Goal: Task Accomplishment & Management: Manage account settings

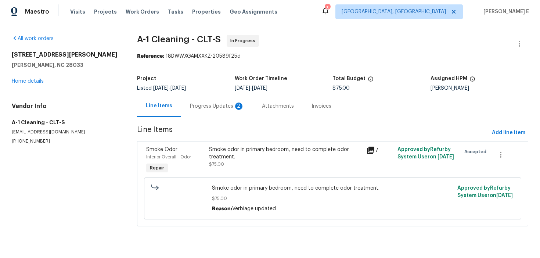
click at [214, 106] on div "Progress Updates 2" at bounding box center [217, 105] width 54 height 7
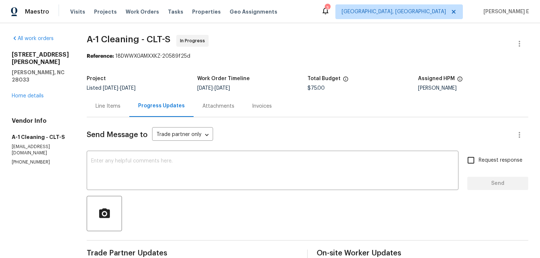
click at [110, 104] on div "Line Items" at bounding box center [107, 105] width 25 height 7
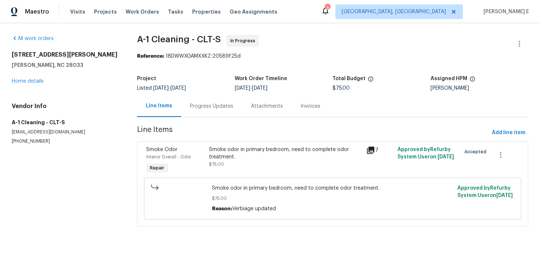
click at [234, 159] on div "Smoke odor in primary bedroom, need to complete odor treatment." at bounding box center [285, 153] width 153 height 15
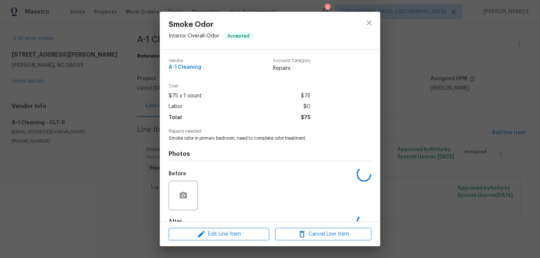
scroll to position [44, 0]
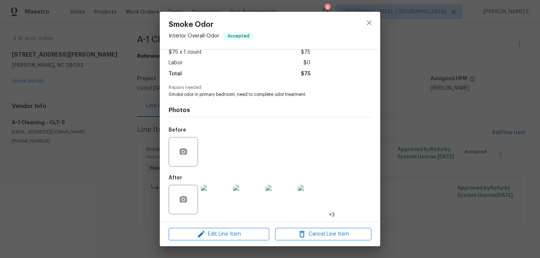
click at [221, 202] on img at bounding box center [215, 199] width 29 height 29
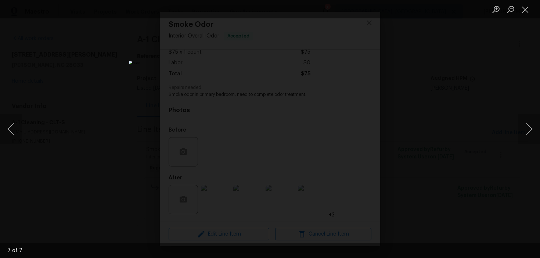
click at [476, 90] on div "Lightbox" at bounding box center [270, 129] width 540 height 258
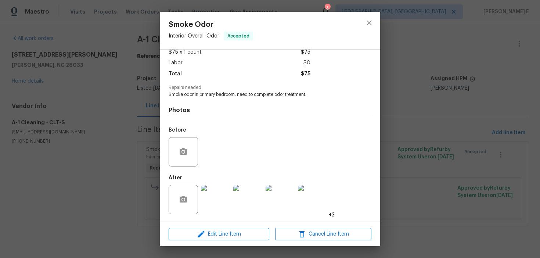
click at [476, 90] on div "Smoke Odor Interior Overall - Odor Accepted Vendor A-1 Cleaning Account Categor…" at bounding box center [270, 129] width 540 height 258
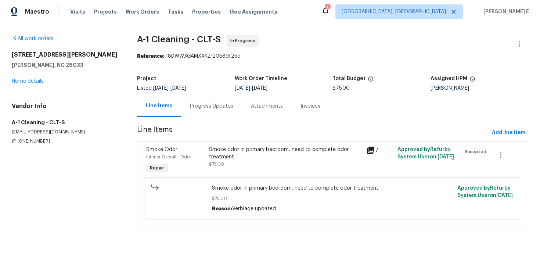
click at [213, 114] on div "Progress Updates" at bounding box center [211, 106] width 61 height 22
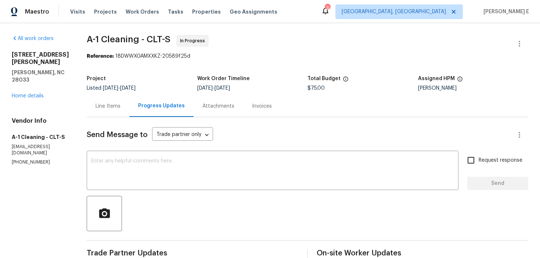
click at [109, 110] on div "Line Items" at bounding box center [108, 106] width 43 height 22
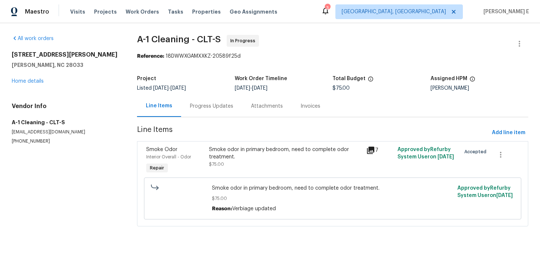
click at [218, 159] on div "Smoke odor in primary bedroom, need to complete odor treatment." at bounding box center [285, 153] width 153 height 15
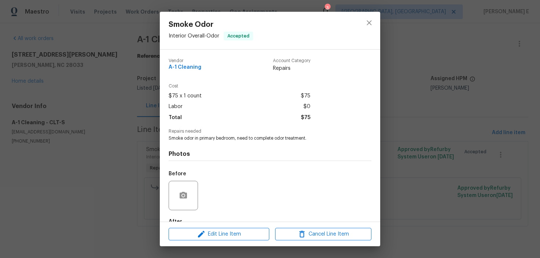
scroll to position [44, 0]
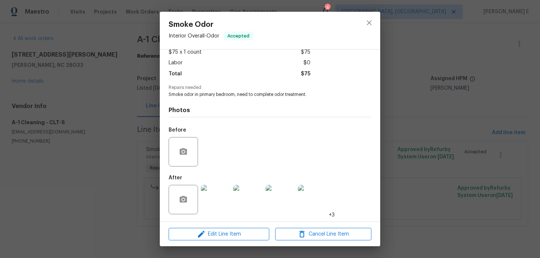
click at [193, 244] on div "Edit Line Item Cancel Line Item" at bounding box center [270, 234] width 220 height 25
click at [204, 231] on icon "button" at bounding box center [201, 234] width 7 height 7
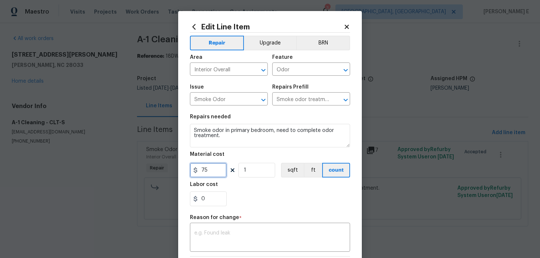
click at [202, 171] on input "75" at bounding box center [208, 170] width 37 height 15
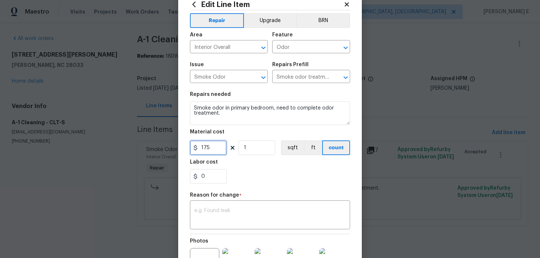
type input "175"
click at [203, 209] on textarea at bounding box center [269, 215] width 151 height 15
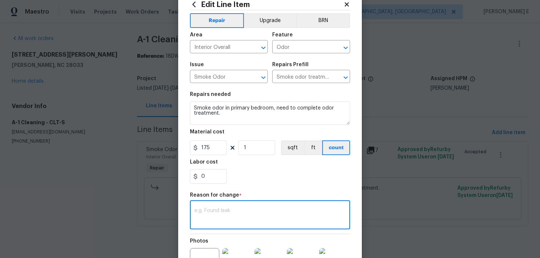
paste textarea "(KE) Updated per vendor's final cost."
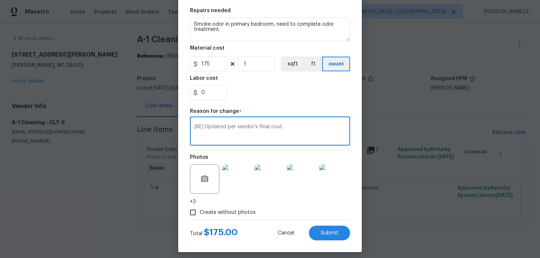
scroll to position [112, 0]
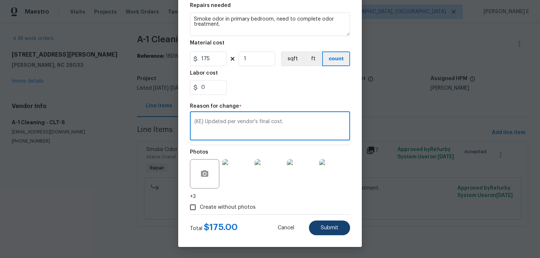
type textarea "(KE) Updated per vendor's final cost."
click at [326, 228] on span "Submit" at bounding box center [330, 228] width 18 height 6
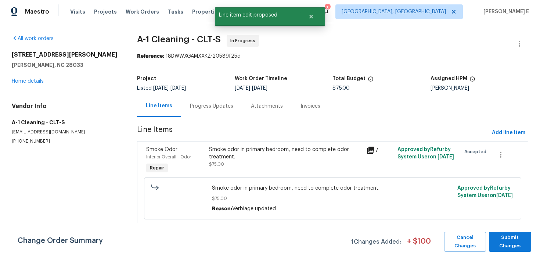
scroll to position [0, 0]
click at [511, 247] on span "Submit Changes" at bounding box center [509, 241] width 35 height 17
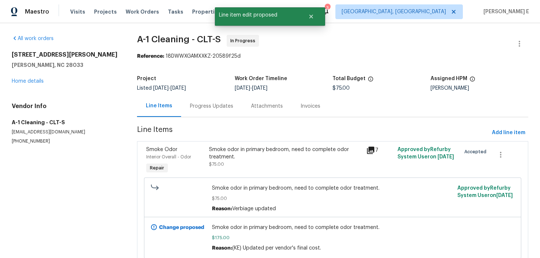
scroll to position [29, 0]
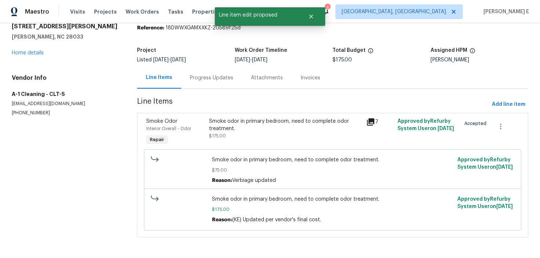
click at [220, 73] on div "Progress Updates" at bounding box center [211, 78] width 61 height 22
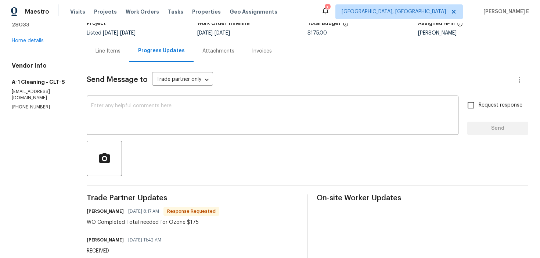
scroll to position [56, 0]
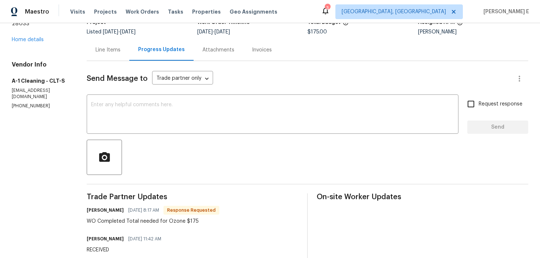
click at [205, 134] on div "Send Message to Trade partner only Trade partner only ​ x ​ Request response Se…" at bounding box center [307, 219] width 441 height 317
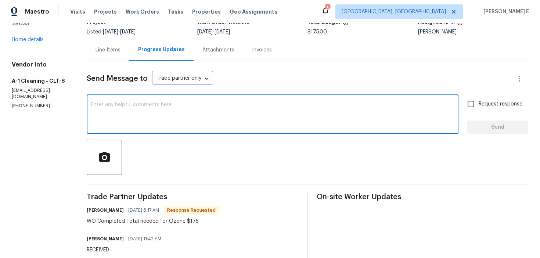
click at [212, 125] on textarea at bounding box center [272, 115] width 363 height 26
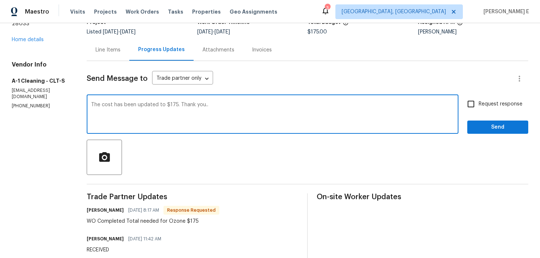
type textarea "The cost has been updated to $175. Thank you.."
click at [476, 110] on input "Request response" at bounding box center [470, 103] width 15 height 15
checkbox input "true"
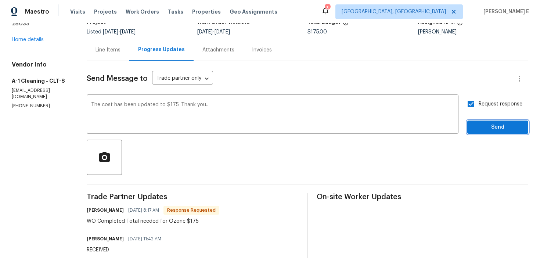
click at [479, 128] on span "Send" at bounding box center [497, 127] width 49 height 9
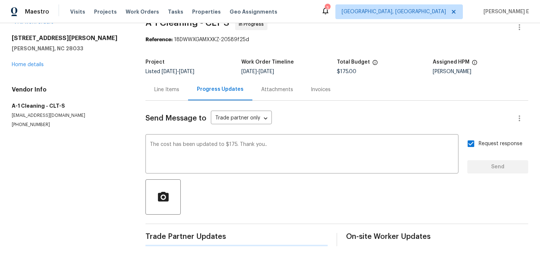
scroll to position [0, 0]
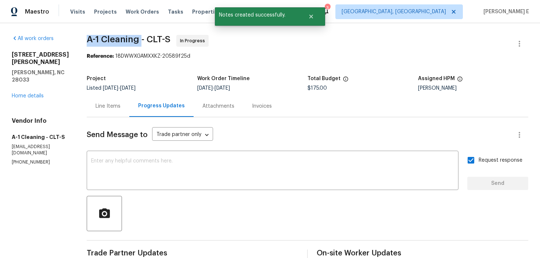
drag, startPoint x: 83, startPoint y: 41, endPoint x: 139, endPoint y: 41, distance: 55.4
click at [139, 41] on span "A-1 Cleaning - CLT-S In Progress" at bounding box center [299, 44] width 424 height 18
copy span "A-1 Cleaning"
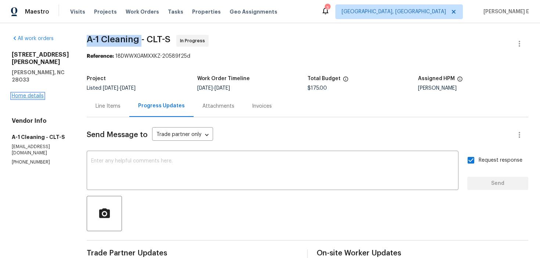
click at [34, 93] on link "Home details" at bounding box center [28, 95] width 32 height 5
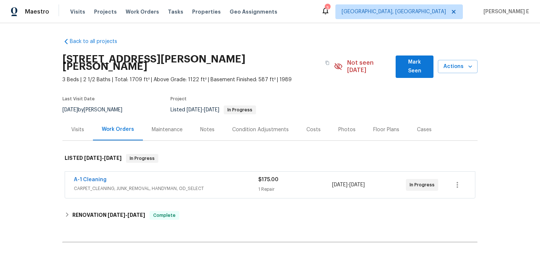
click at [85, 128] on div "Visits" at bounding box center [77, 130] width 30 height 22
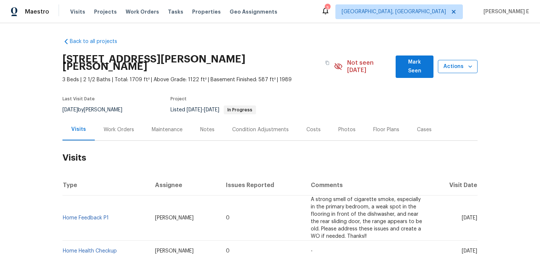
click at [449, 63] on span "Actions" at bounding box center [458, 66] width 28 height 9
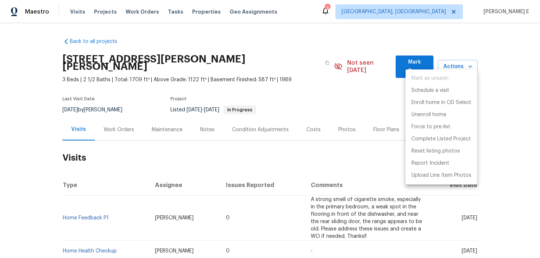
click at [324, 107] on div at bounding box center [270, 129] width 540 height 258
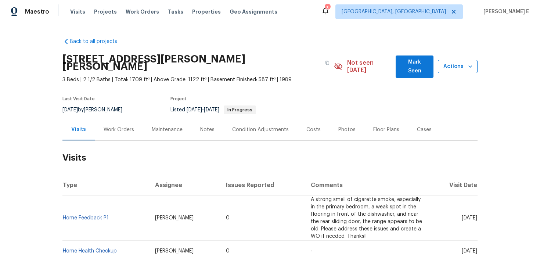
click at [449, 68] on button "Actions" at bounding box center [458, 67] width 40 height 14
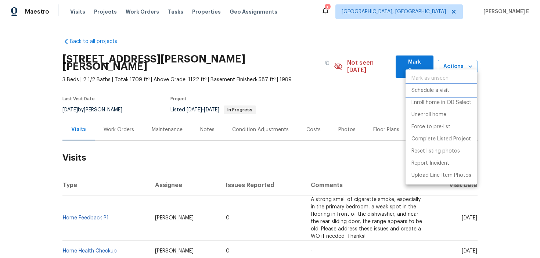
click at [412, 88] on p "Schedule a visit" at bounding box center [430, 91] width 38 height 8
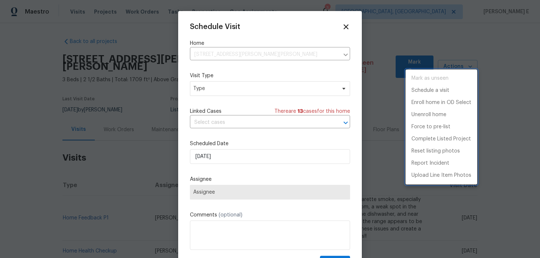
click at [195, 93] on div at bounding box center [270, 129] width 540 height 258
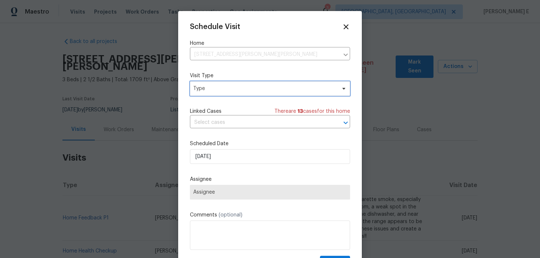
click at [195, 93] on span "Type" at bounding box center [270, 88] width 160 height 15
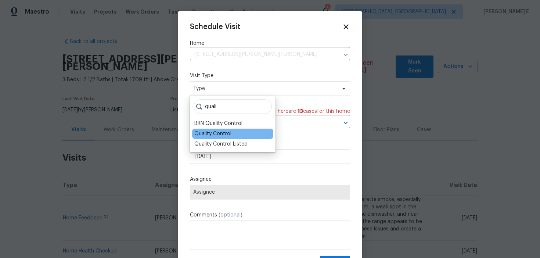
type input "quali"
click at [193, 134] on div "Quality Control" at bounding box center [232, 134] width 81 height 10
click at [215, 132] on div "Quality Control" at bounding box center [212, 133] width 37 height 7
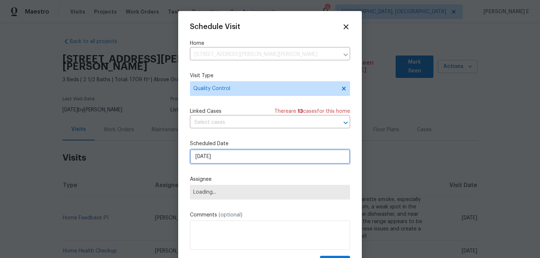
click at [206, 159] on input "16/09/2025" at bounding box center [270, 156] width 160 height 15
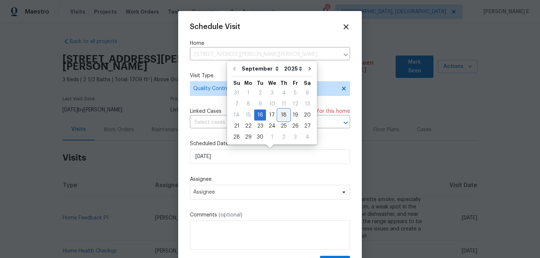
click at [279, 115] on div "18" at bounding box center [283, 115] width 11 height 10
type input "18/09/2025"
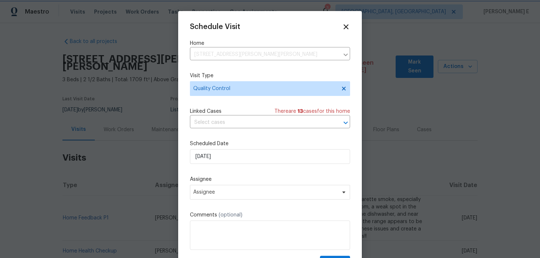
scroll to position [13, 0]
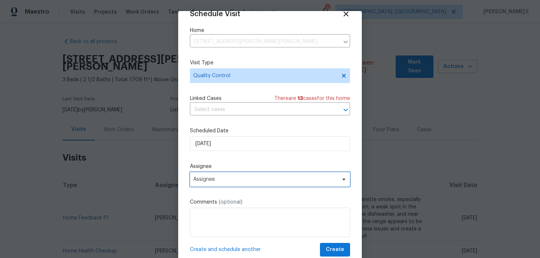
click at [221, 181] on span "Assignee" at bounding box center [265, 179] width 144 height 6
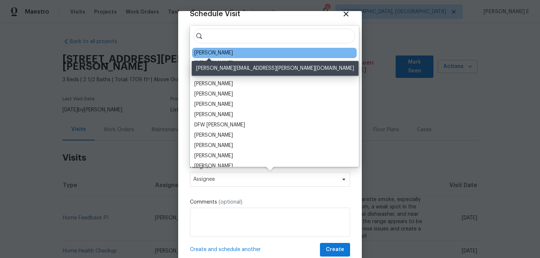
click at [210, 53] on div "Ryan Carder" at bounding box center [213, 52] width 39 height 7
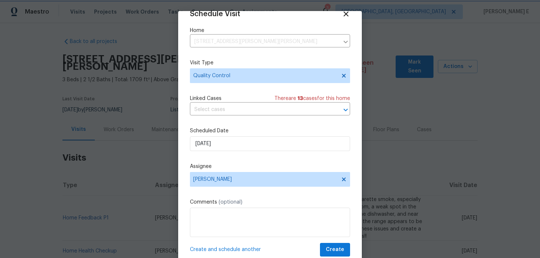
scroll to position [21, 0]
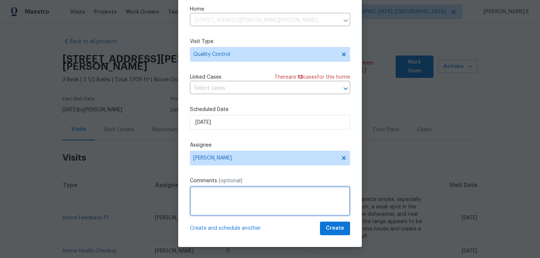
click at [225, 203] on textarea at bounding box center [270, 200] width 160 height 29
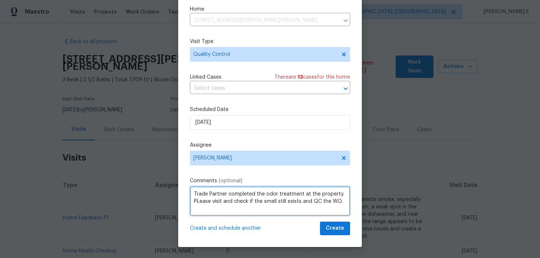
drag, startPoint x: 199, startPoint y: 203, endPoint x: 200, endPoint y: 219, distance: 15.8
click at [199, 203] on textarea "Trade Partner completed the odor treatment at the property. PLease visit and ch…" at bounding box center [270, 200] width 160 height 29
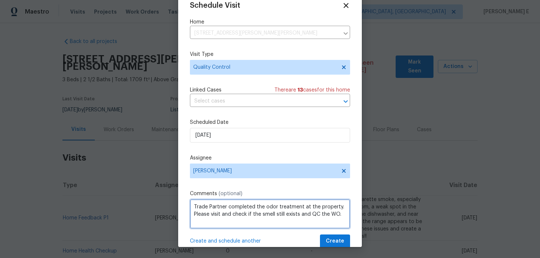
scroll to position [13, 0]
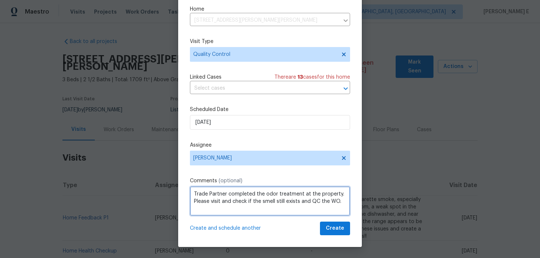
type textarea "Trade Partner completed the odor treatment at the property. Please visit and ch…"
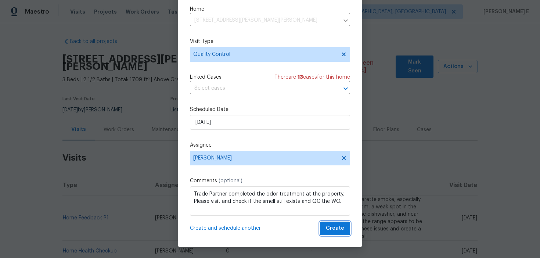
click at [333, 232] on span "Create" at bounding box center [335, 228] width 18 height 9
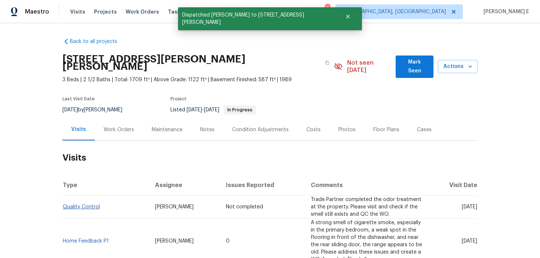
scroll to position [0, 0]
copy link "Quality Control"
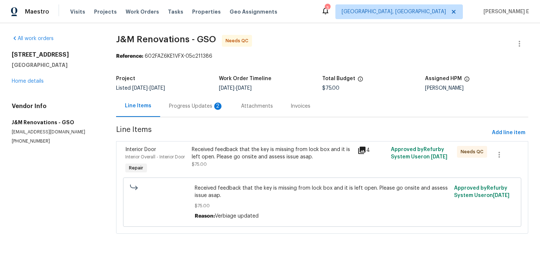
click at [183, 109] on div "Progress Updates 2" at bounding box center [196, 105] width 54 height 7
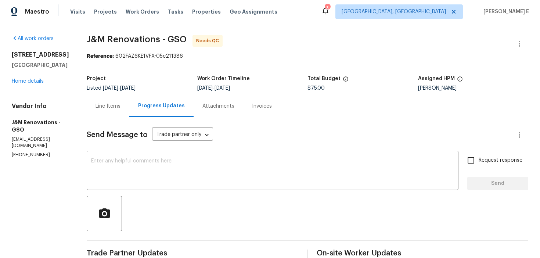
click at [98, 111] on div "Line Items" at bounding box center [108, 106] width 43 height 22
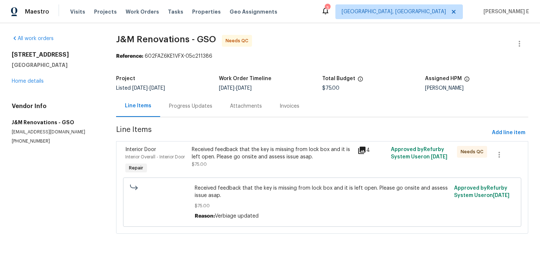
click at [219, 157] on div "Received feedback that the key is missing from lock box and it is left open. Pl…" at bounding box center [273, 153] width 162 height 15
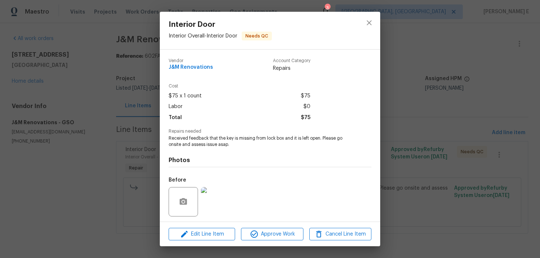
click at [121, 185] on div "Interior Door Interior Overall - Interior Door Needs QC Vendor J&M Renovations …" at bounding box center [270, 129] width 540 height 258
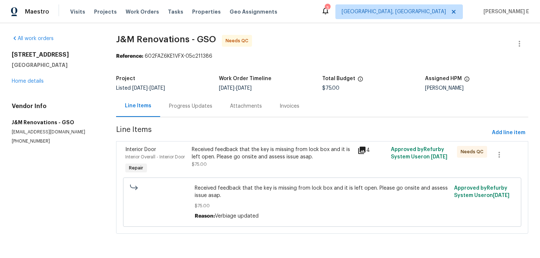
click at [236, 151] on div "Received feedback that the key is missing from lock box and it is left open. Pl…" at bounding box center [273, 153] width 162 height 15
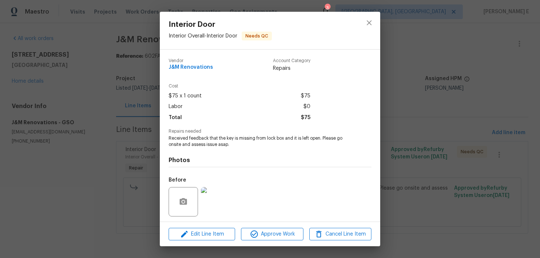
scroll to position [50, 0]
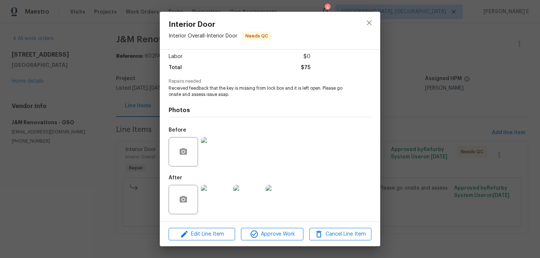
click at [214, 198] on img at bounding box center [215, 199] width 29 height 29
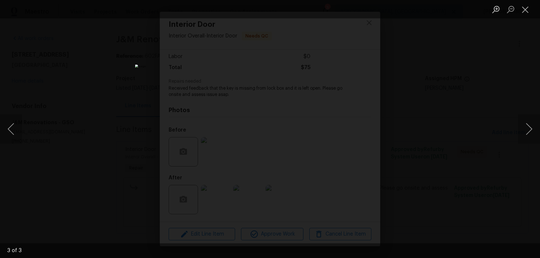
click at [459, 116] on div "Lightbox" at bounding box center [270, 129] width 540 height 258
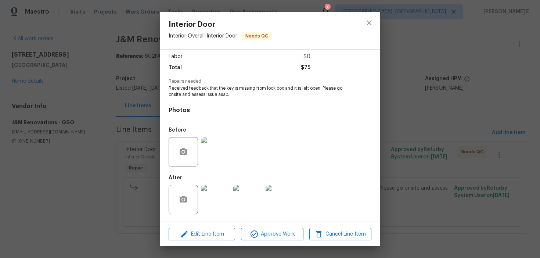
click at [459, 116] on div "Interior Door Interior Overall - Interior Door Needs QC Vendor J&M Renovations …" at bounding box center [270, 129] width 540 height 258
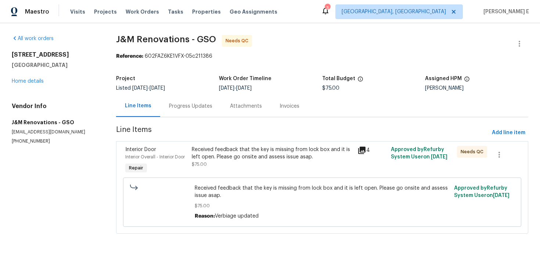
click at [188, 106] on div "Progress Updates" at bounding box center [190, 105] width 43 height 7
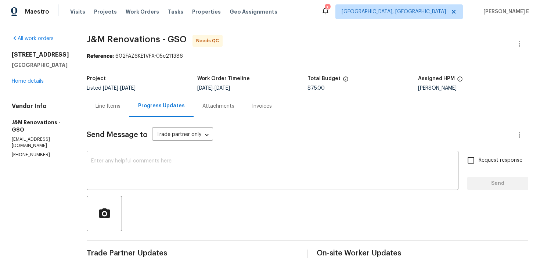
click at [111, 109] on div "Line Items" at bounding box center [107, 105] width 25 height 7
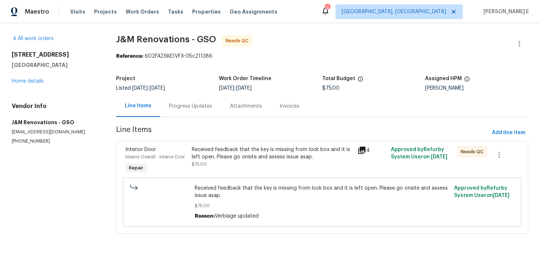
click at [184, 148] on div "Interior Door" at bounding box center [156, 149] width 62 height 7
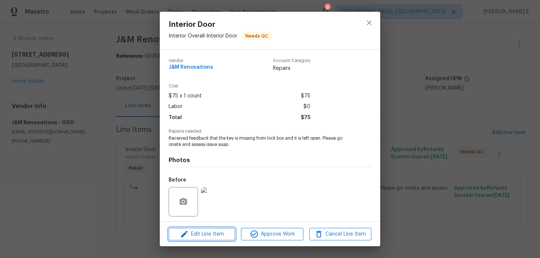
click at [192, 231] on span "Edit Line Item" at bounding box center [202, 234] width 62 height 9
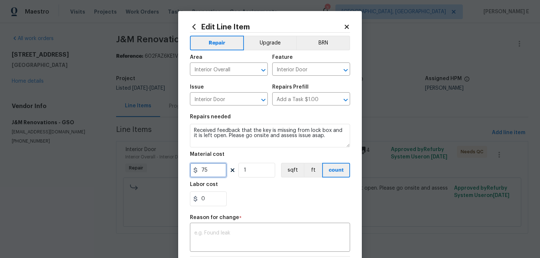
click at [205, 170] on input "75" at bounding box center [208, 170] width 37 height 15
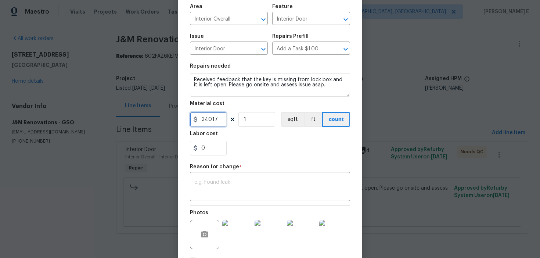
scroll to position [71, 0]
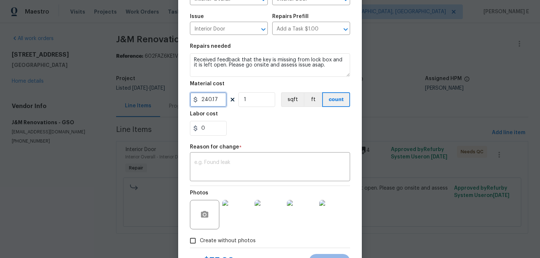
type input "240.17"
click at [203, 174] on textarea at bounding box center [269, 167] width 151 height 15
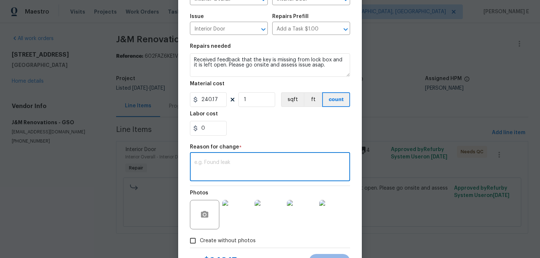
paste textarea "(KE) Updated per vendor's final cost."
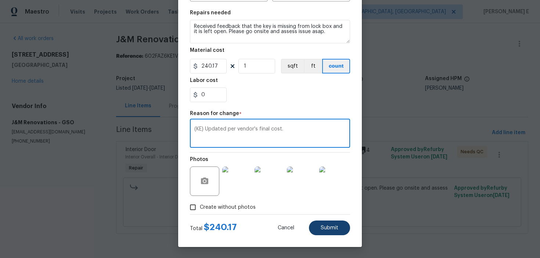
type textarea "(KE) Updated per vendor's final cost."
click at [325, 225] on span "Submit" at bounding box center [330, 228] width 18 height 6
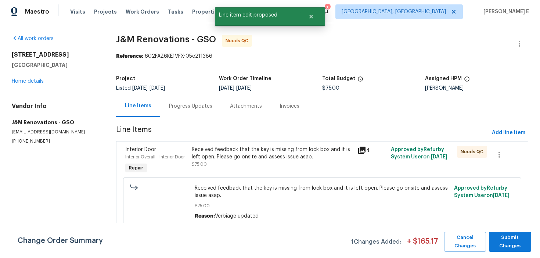
scroll to position [0, 0]
click at [520, 247] on span "Submit Changes" at bounding box center [509, 241] width 35 height 17
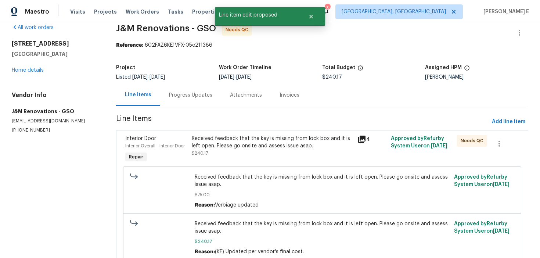
scroll to position [7, 0]
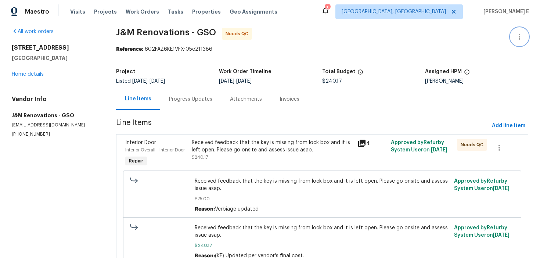
click at [515, 38] on icon "button" at bounding box center [519, 36] width 9 height 9
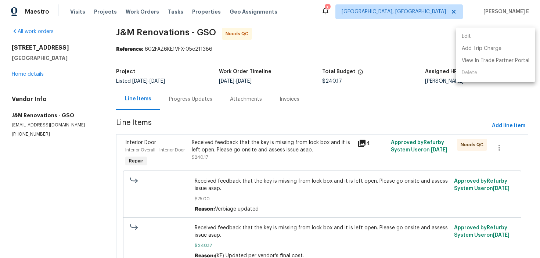
click at [477, 40] on li "Edit" at bounding box center [495, 36] width 79 height 12
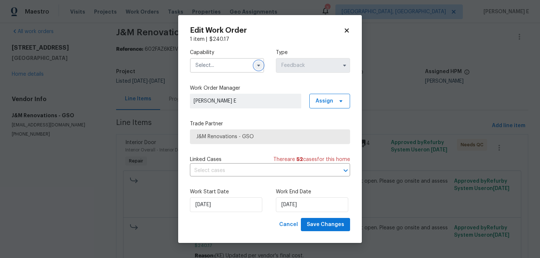
click at [261, 64] on icon "button" at bounding box center [259, 65] width 6 height 6
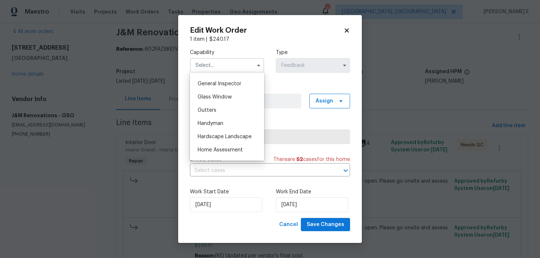
scroll to position [370, 0]
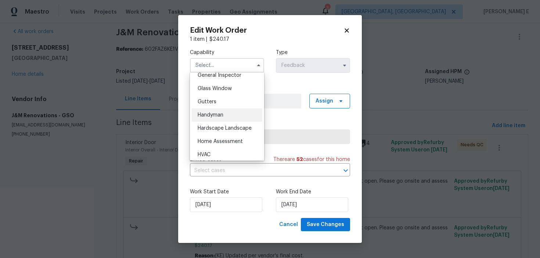
click at [228, 115] on div "Handyman" at bounding box center [227, 114] width 71 height 13
type input "Handyman"
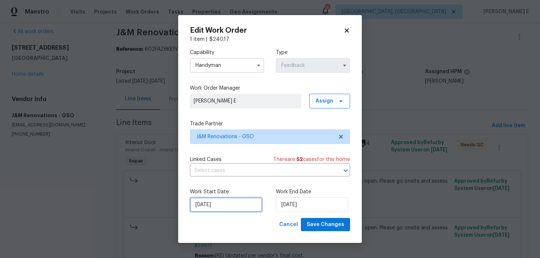
click at [235, 199] on input "12/09/2025" at bounding box center [226, 204] width 72 height 15
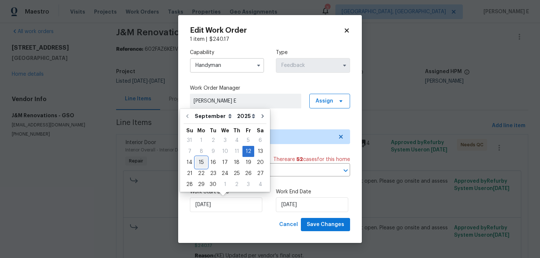
click at [199, 161] on div "15" at bounding box center [201, 162] width 12 height 10
type input "15/09/2025"
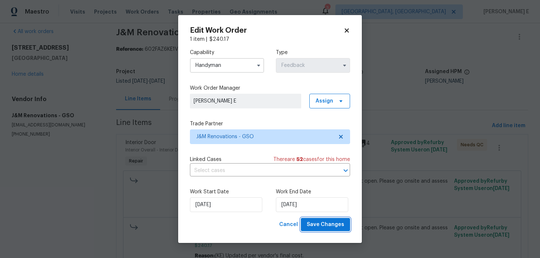
click at [324, 227] on span "Save Changes" at bounding box center [325, 224] width 37 height 9
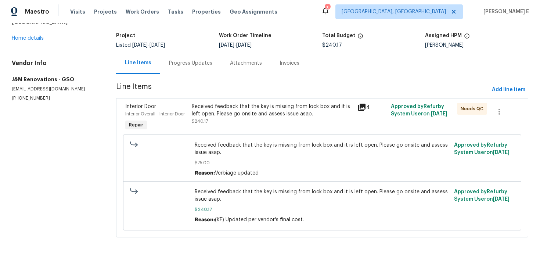
scroll to position [0, 0]
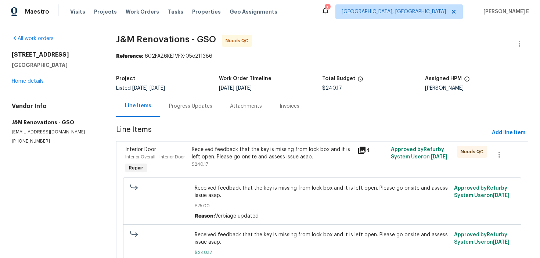
click at [196, 158] on div "Received feedback that the key is missing from lock box and it is left open. Pl…" at bounding box center [273, 153] width 162 height 15
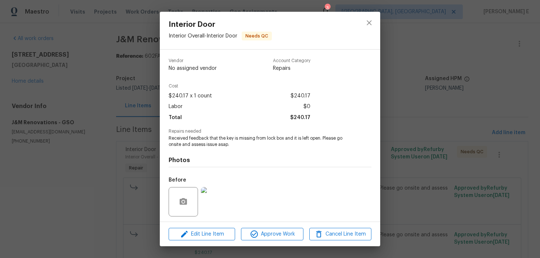
scroll to position [50, 0]
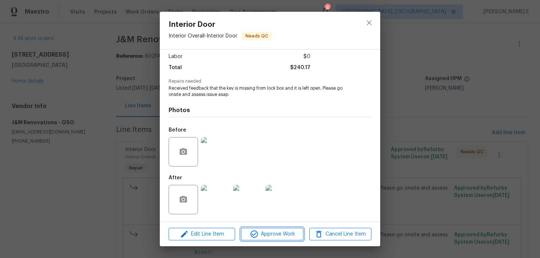
click at [258, 230] on icon "button" at bounding box center [254, 234] width 9 height 9
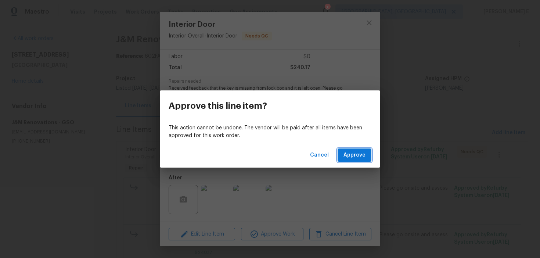
click at [356, 150] on button "Approve" at bounding box center [354, 155] width 34 height 14
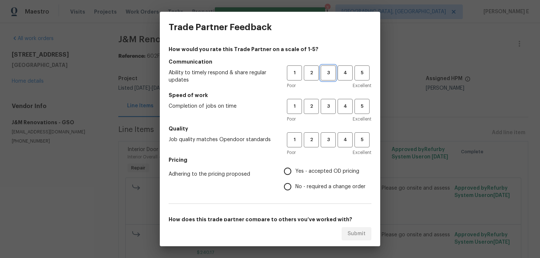
click at [329, 69] on span "3" at bounding box center [328, 73] width 14 height 8
click at [327, 97] on h5 "Speed of work" at bounding box center [270, 94] width 203 height 7
click at [326, 113] on button "3" at bounding box center [328, 106] width 15 height 15
click at [328, 142] on span "3" at bounding box center [328, 140] width 14 height 8
click at [289, 190] on input "No - required a change order" at bounding box center [287, 186] width 15 height 15
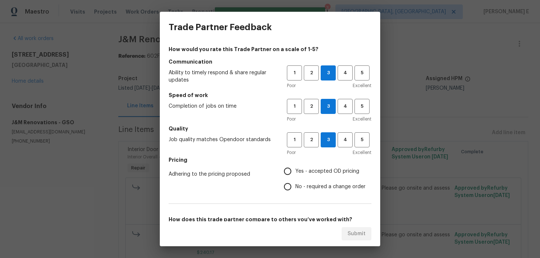
radio input "true"
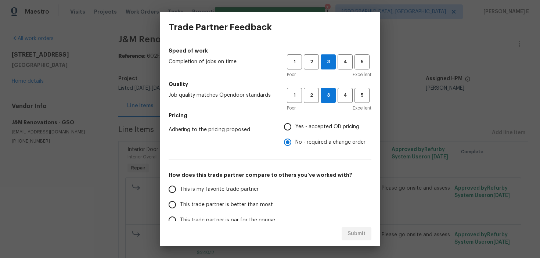
scroll to position [115, 0]
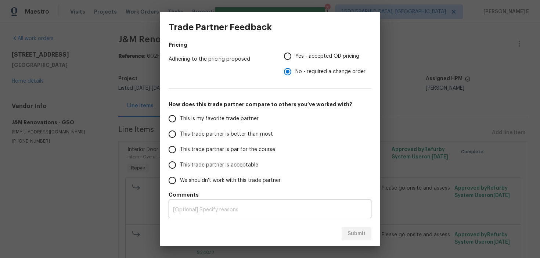
click at [229, 151] on span "This trade partner is par for the course" at bounding box center [227, 150] width 95 height 8
click at [180, 151] on input "This trade partner is par for the course" at bounding box center [172, 149] width 15 height 15
click at [359, 246] on div "Trade Partner Feedback How would you rate this Trade Partner on a scale of 1-5?…" at bounding box center [270, 129] width 540 height 258
click at [359, 231] on span "Submit" at bounding box center [356, 233] width 18 height 9
radio input "true"
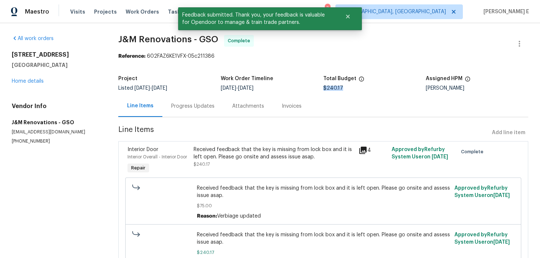
drag, startPoint x: 323, startPoint y: 89, endPoint x: 348, endPoint y: 89, distance: 25.3
click at [348, 89] on div "$240.17" at bounding box center [374, 88] width 102 height 5
copy span "$240.17"
click at [180, 115] on div "Progress Updates" at bounding box center [192, 106] width 61 height 22
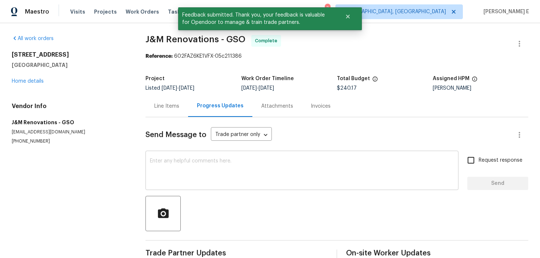
click at [182, 165] on textarea at bounding box center [302, 171] width 304 height 26
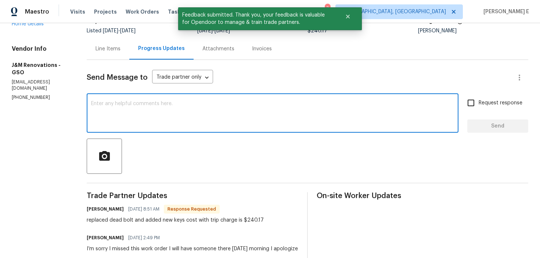
scroll to position [58, 0]
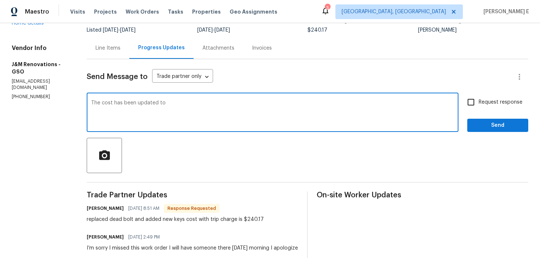
paste textarea "$240.17"
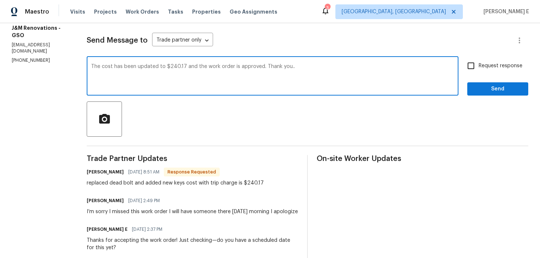
scroll to position [83, 0]
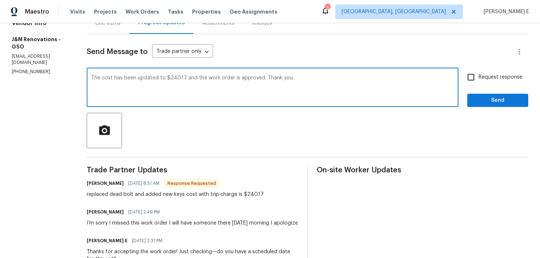
type textarea "The cost has been updated to $240.17 and the work order is approved. Thank you.."
click at [474, 72] on input "Request response" at bounding box center [470, 76] width 15 height 15
checkbox input "true"
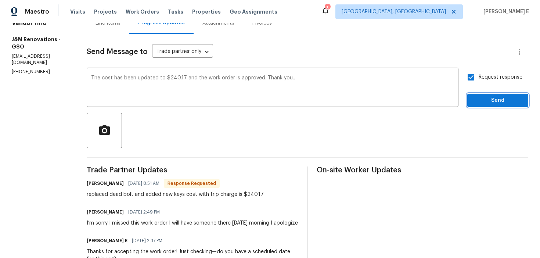
click at [481, 98] on span "Send" at bounding box center [497, 100] width 49 height 9
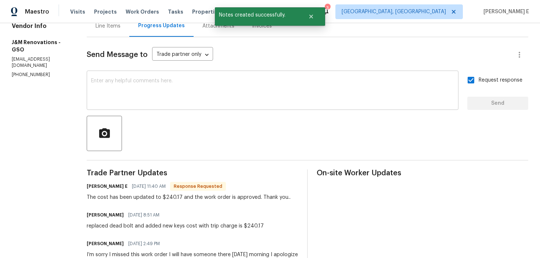
scroll to position [0, 0]
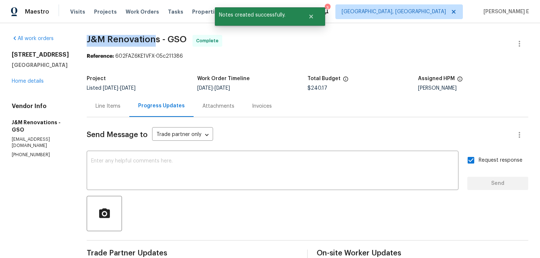
drag, startPoint x: 88, startPoint y: 39, endPoint x: 156, endPoint y: 40, distance: 68.3
click at [156, 40] on span "J&M Renovations - GSO" at bounding box center [137, 39] width 100 height 9
copy span "J&M Renovations"
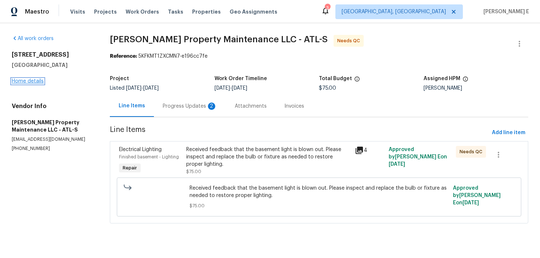
click at [36, 83] on link "Home details" at bounding box center [28, 81] width 32 height 5
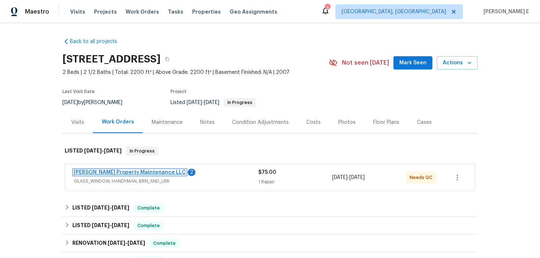
click at [129, 173] on link "Glen Property Maintenance LLC" at bounding box center [130, 172] width 112 height 5
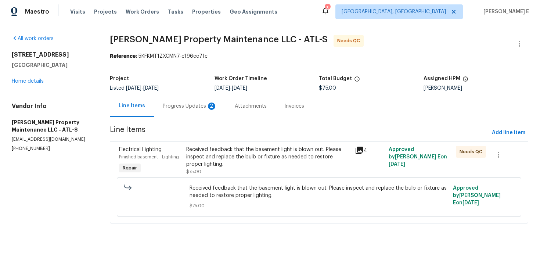
click at [232, 151] on div "Received feedback that the basement light is blown out. Please inspect and repl…" at bounding box center [268, 157] width 164 height 22
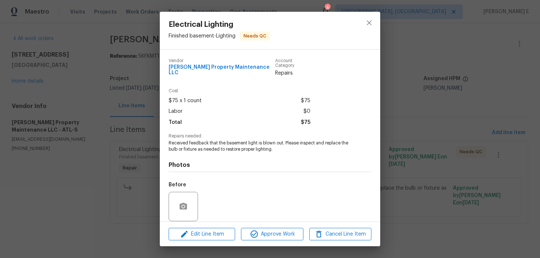
scroll to position [50, 0]
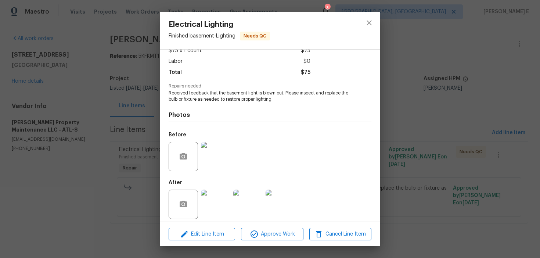
click at [223, 199] on img at bounding box center [215, 203] width 29 height 29
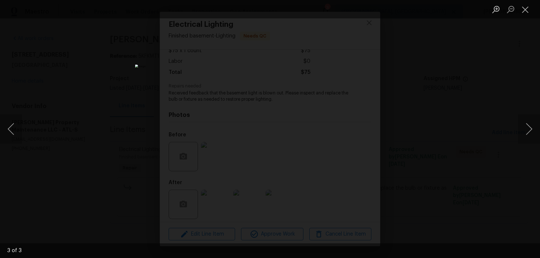
click at [503, 59] on div "Lightbox" at bounding box center [270, 129] width 540 height 258
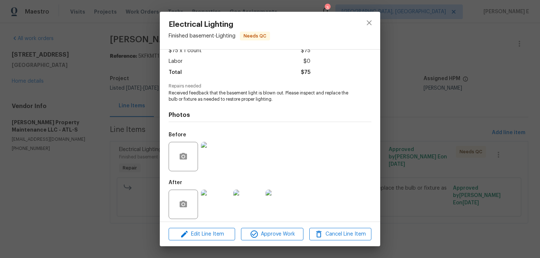
click at [503, 59] on div "Electrical Lighting Finished basement - Lighting Needs QC Vendor Glen Property …" at bounding box center [270, 129] width 540 height 258
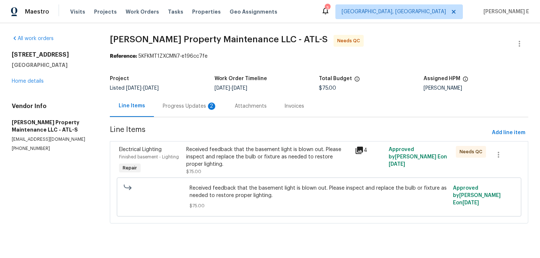
click at [184, 105] on div "Progress Updates 2" at bounding box center [190, 105] width 54 height 7
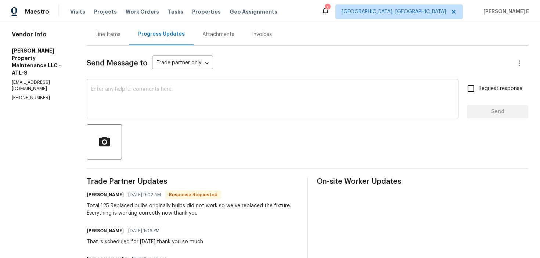
scroll to position [44, 0]
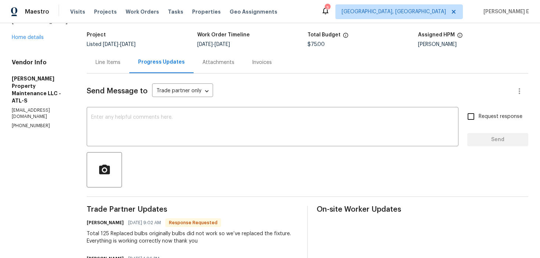
click at [117, 68] on div "Line Items" at bounding box center [108, 62] width 43 height 22
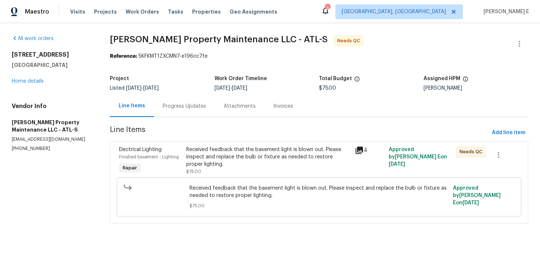
click at [185, 131] on span "Line Items" at bounding box center [299, 133] width 379 height 14
click at [197, 161] on div "Received feedback that the basement light is blown out. Please inspect and repl…" at bounding box center [268, 157] width 164 height 22
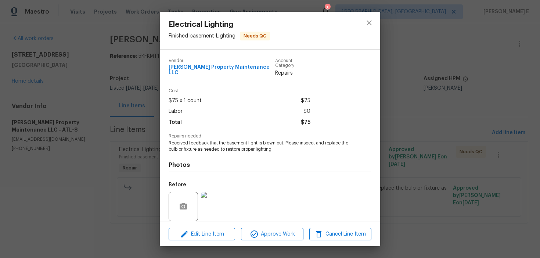
scroll to position [50, 0]
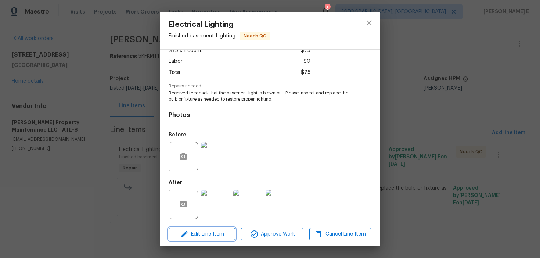
click at [205, 236] on span "Edit Line Item" at bounding box center [202, 234] width 62 height 9
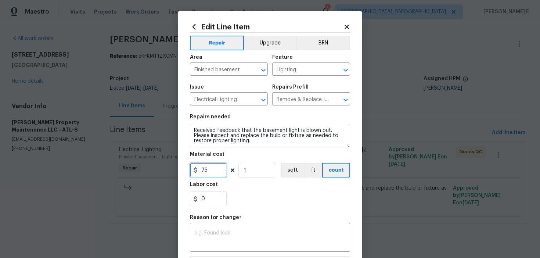
click at [210, 169] on input "75" at bounding box center [208, 170] width 37 height 15
type input "125"
click at [217, 240] on textarea at bounding box center [269, 237] width 151 height 15
paste textarea "(KE) Updated per vendor's final cost."
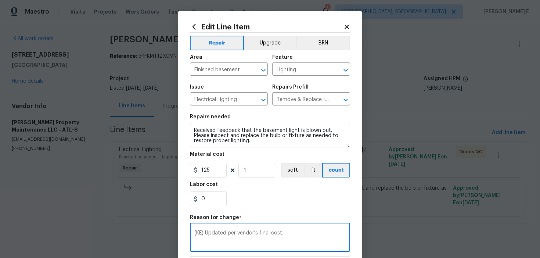
scroll to position [104, 0]
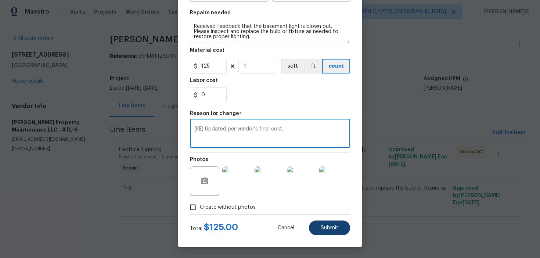
type textarea "(KE) Updated per vendor's final cost."
click at [330, 233] on button "Submit" at bounding box center [329, 227] width 41 height 15
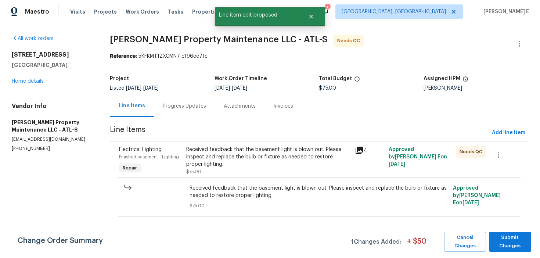
scroll to position [0, 0]
click at [499, 239] on span "Submit Changes" at bounding box center [509, 241] width 35 height 17
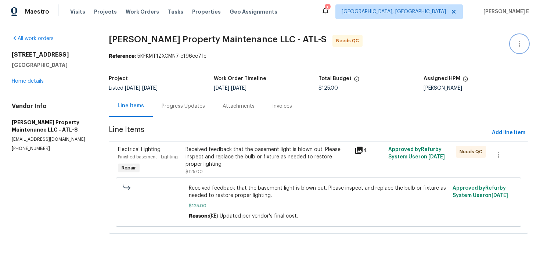
click at [518, 49] on button "button" at bounding box center [519, 44] width 18 height 18
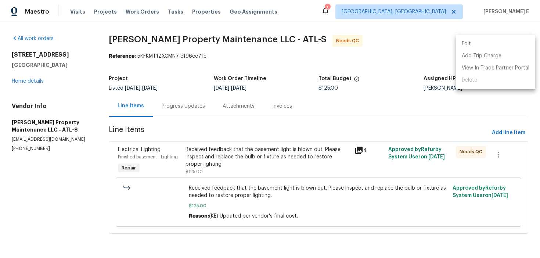
click at [488, 39] on li "Edit" at bounding box center [495, 44] width 79 height 12
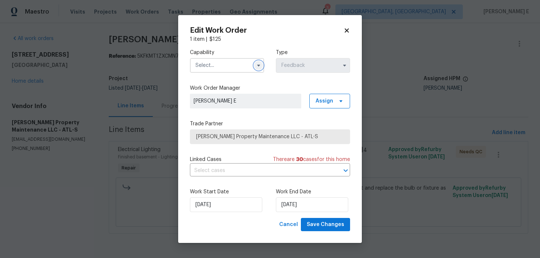
click at [257, 63] on icon "button" at bounding box center [259, 65] width 6 height 6
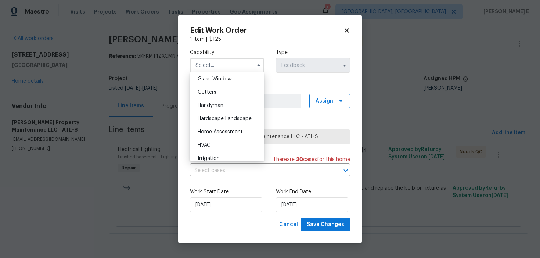
scroll to position [373, 0]
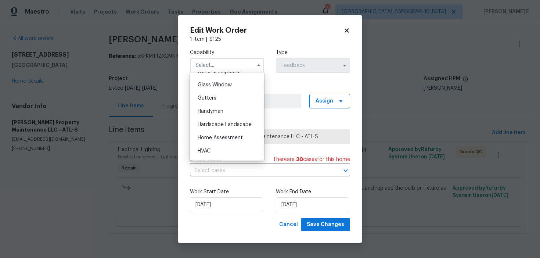
click at [238, 106] on div "Handyman" at bounding box center [227, 111] width 71 height 13
type input "Handyman"
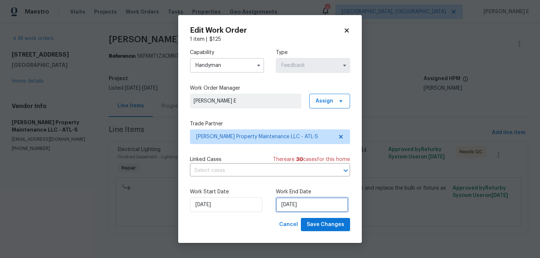
click at [296, 204] on input "17/09/2025" at bounding box center [312, 204] width 72 height 15
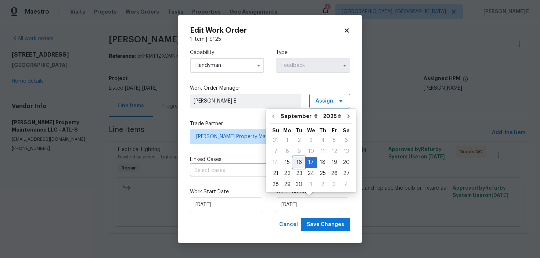
click at [297, 163] on div "16" at bounding box center [299, 162] width 12 height 10
type input "16/09/2025"
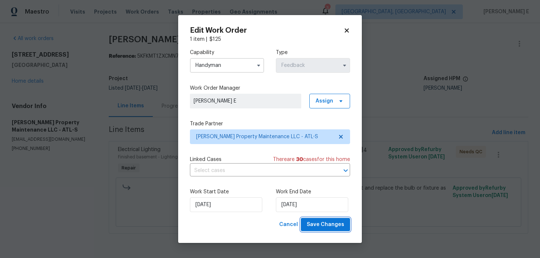
click at [326, 224] on span "Save Changes" at bounding box center [325, 224] width 37 height 9
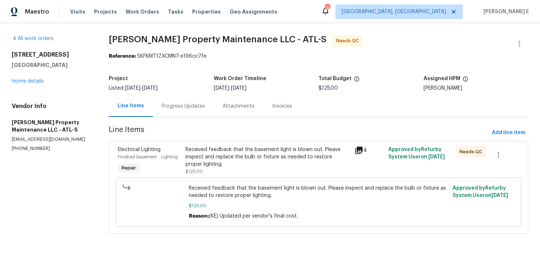
click at [234, 151] on div "Received feedback that the basement light is blown out. Please inspect and repl…" at bounding box center [267, 157] width 165 height 22
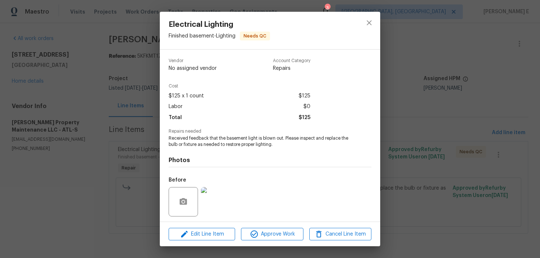
scroll to position [50, 0]
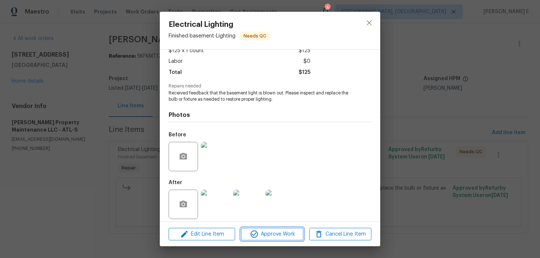
click at [266, 234] on span "Approve Work" at bounding box center [272, 234] width 58 height 9
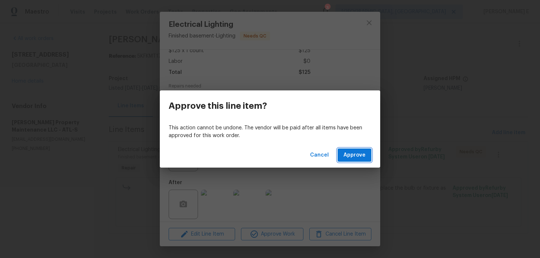
click at [365, 149] on button "Approve" at bounding box center [354, 155] width 34 height 14
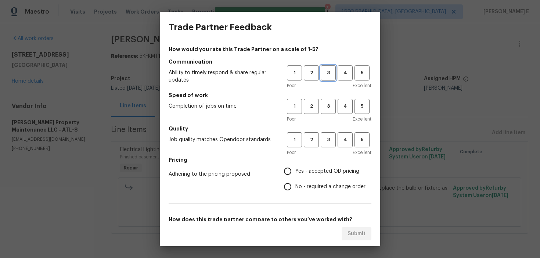
click at [325, 68] on button "3" at bounding box center [328, 72] width 15 height 15
click at [332, 119] on div "Poor Excellent" at bounding box center [329, 118] width 84 height 7
click at [324, 100] on button "3" at bounding box center [328, 106] width 15 height 15
click at [326, 145] on button "3" at bounding box center [328, 139] width 15 height 15
click at [308, 193] on label "No - required a change order" at bounding box center [323, 186] width 86 height 15
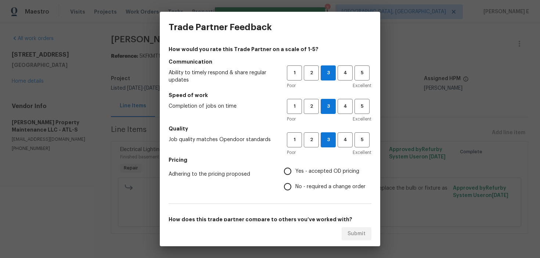
click at [295, 193] on input "No - required a change order" at bounding box center [287, 186] width 15 height 15
radio input "true"
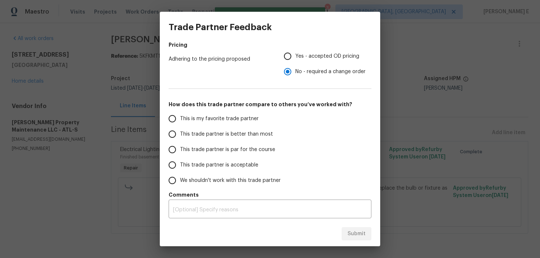
click at [206, 141] on label "This trade partner is better than most" at bounding box center [223, 133] width 116 height 15
click at [180, 141] on input "This trade partner is better than most" at bounding box center [172, 133] width 15 height 15
radio input "false"
click at [213, 147] on span "This trade partner is par for the course" at bounding box center [227, 150] width 95 height 8
click at [180, 147] on input "This trade partner is par for the course" at bounding box center [172, 149] width 15 height 15
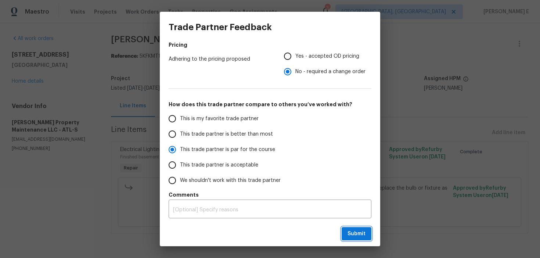
click at [364, 234] on span "Submit" at bounding box center [356, 233] width 18 height 9
radio input "true"
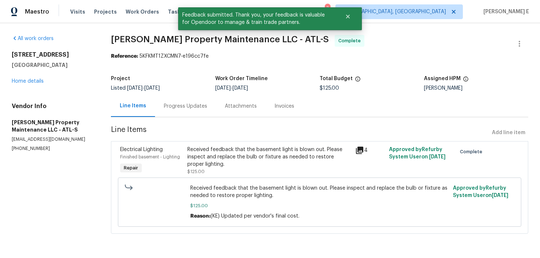
click at [185, 113] on div "Progress Updates" at bounding box center [185, 106] width 61 height 22
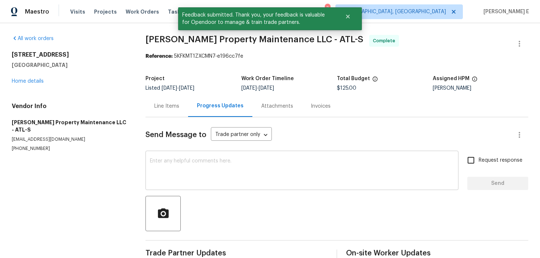
click at [178, 170] on textarea at bounding box center [302, 171] width 304 height 26
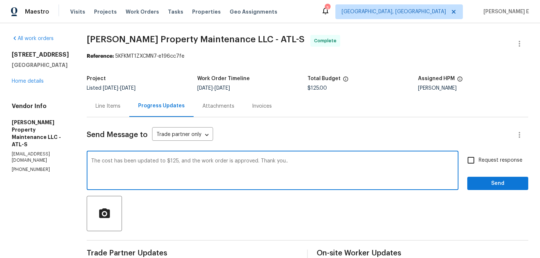
click at [178, 170] on textarea "The cost has been updated to $125, and the work order is approved. Thank you.." at bounding box center [272, 171] width 363 height 26
type textarea "The cost has been updated to $125, and the work order is approved. Thank you.."
click at [489, 155] on label "Request response" at bounding box center [492, 159] width 59 height 15
click at [478, 155] on input "Request response" at bounding box center [470, 159] width 15 height 15
checkbox input "true"
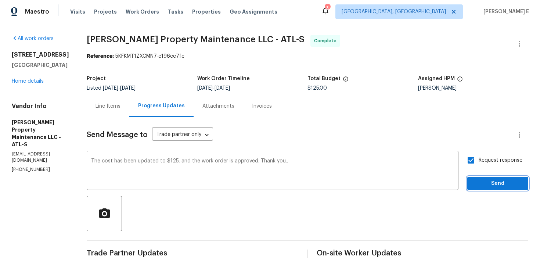
click at [502, 187] on span "Send" at bounding box center [497, 183] width 49 height 9
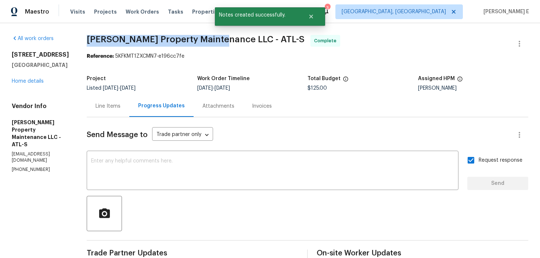
drag, startPoint x: 89, startPoint y: 42, endPoint x: 219, endPoint y: 43, distance: 130.4
click at [219, 43] on span "Glen Property Maintenance LLC - ATL-S" at bounding box center [196, 39] width 218 height 9
copy span "Glen Property Maintenance LLC"
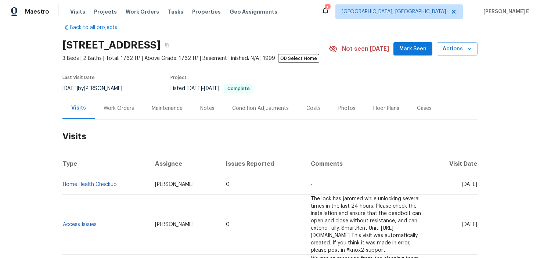
click at [118, 111] on div "Work Orders" at bounding box center [119, 108] width 30 height 7
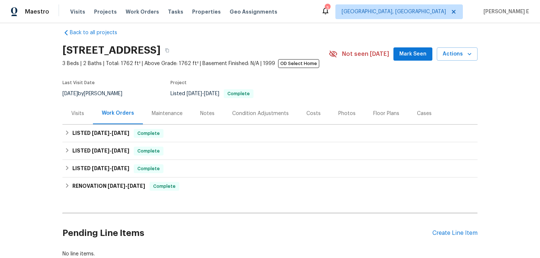
scroll to position [58, 0]
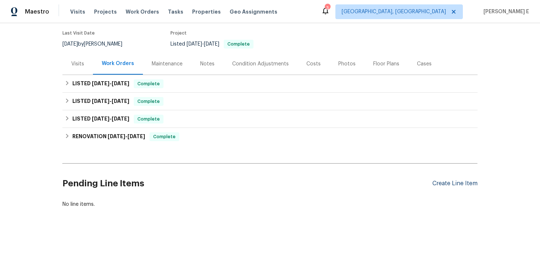
click at [446, 181] on div "Create Line Item" at bounding box center [454, 183] width 45 height 7
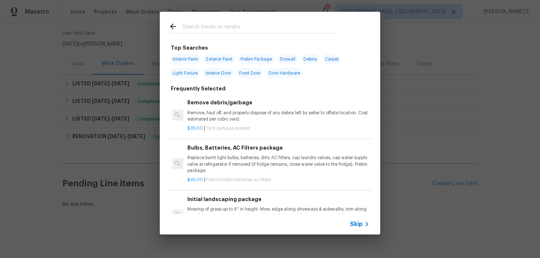
click at [350, 223] on span "Skip" at bounding box center [356, 223] width 12 height 7
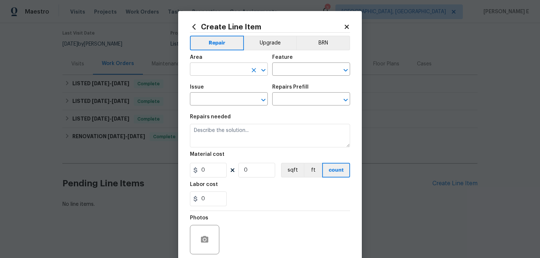
click at [199, 70] on input "text" at bounding box center [218, 69] width 57 height 11
click at [214, 101] on li "Interior Overall" at bounding box center [229, 99] width 78 height 12
click at [217, 97] on li "Exterior Overall" at bounding box center [229, 99] width 78 height 12
type input "Exterior Overall"
click at [295, 68] on input "text" at bounding box center [300, 69] width 57 height 11
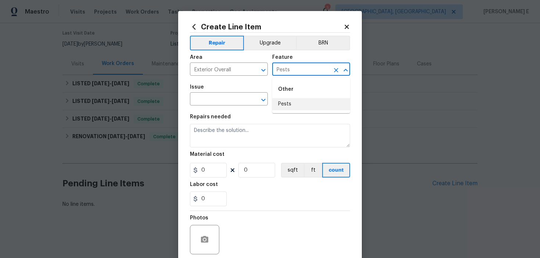
type input "Pests"
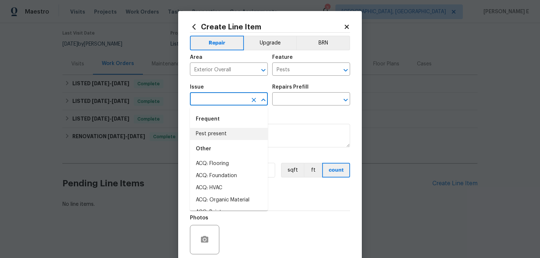
type input "Pest present"
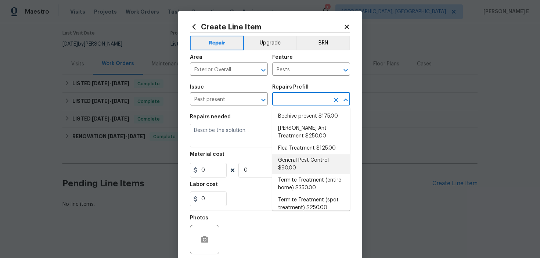
scroll to position [6, 0]
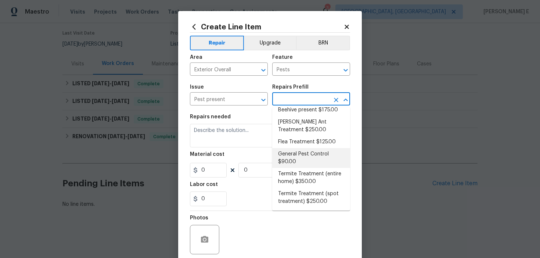
click at [295, 159] on li "General Pest Control $90.00" at bounding box center [311, 158] width 78 height 20
type input "General Pest Control $90.00"
type textarea "General pest treatment for active pest/insect infestation - non termite"
type input "90"
type input "1"
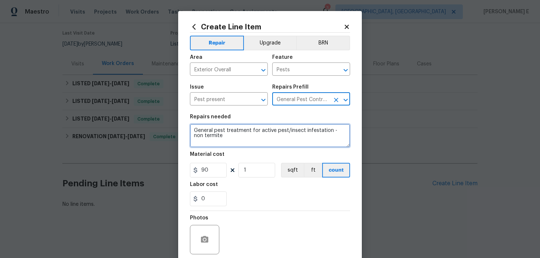
click at [231, 139] on textarea "General pest treatment for active pest/insect infestation - non termite" at bounding box center [270, 136] width 160 height 24
paste textarea "Rework: Received feedback that there are a large number of bugs around the hous…"
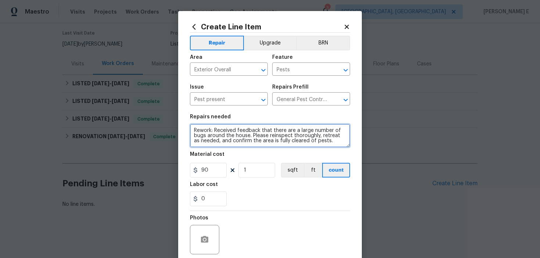
type textarea "Rework: Received feedback that there are a large number of bugs around the hous…"
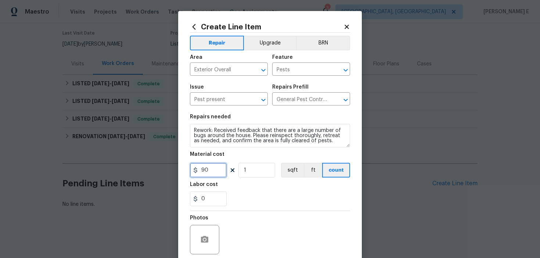
click at [205, 171] on input "90" at bounding box center [208, 170] width 37 height 15
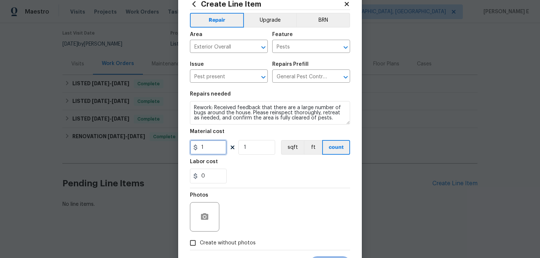
scroll to position [59, 0]
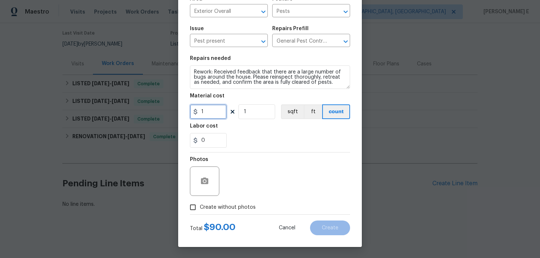
type input "1"
click at [195, 207] on input "Create without photos" at bounding box center [193, 207] width 14 height 14
checkbox input "true"
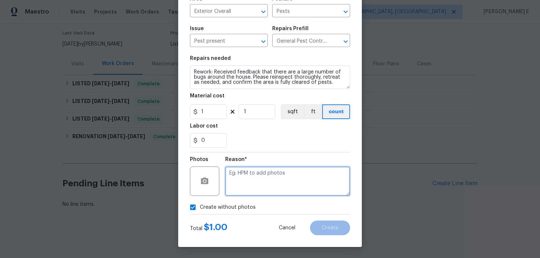
click at [251, 185] on textarea at bounding box center [287, 180] width 125 height 29
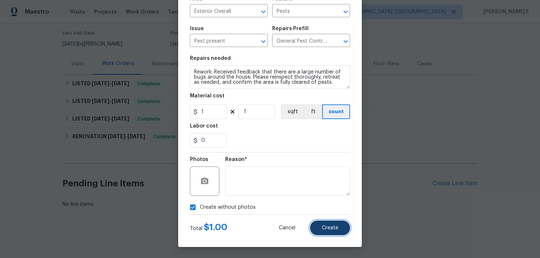
click at [313, 227] on button "Create" at bounding box center [330, 227] width 40 height 15
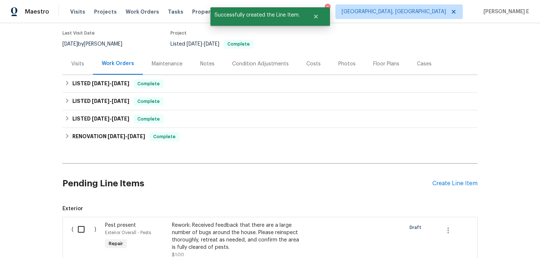
scroll to position [157, 0]
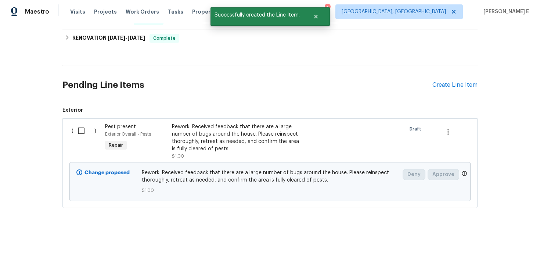
click at [83, 124] on input "checkbox" at bounding box center [83, 130] width 21 height 15
checkbox input "true"
click at [476, 240] on button "Create Work Order" at bounding box center [497, 240] width 61 height 14
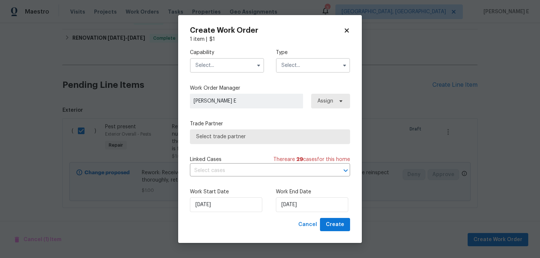
click at [227, 76] on div "Capability Type" at bounding box center [270, 61] width 160 height 36
click at [233, 69] on input "text" at bounding box center [227, 65] width 74 height 15
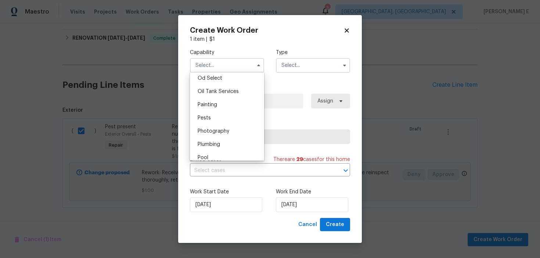
scroll to position [595, 0]
click at [223, 116] on div "Pests" at bounding box center [227, 116] width 71 height 13
type input "Pests"
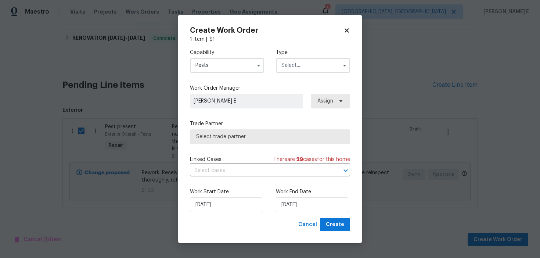
click at [301, 66] on input "text" at bounding box center [313, 65] width 74 height 15
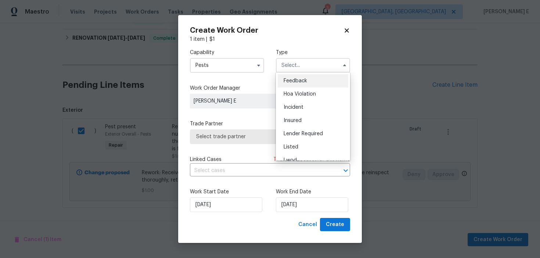
click at [293, 78] on span "Feedback" at bounding box center [295, 80] width 24 height 5
type input "Feedback"
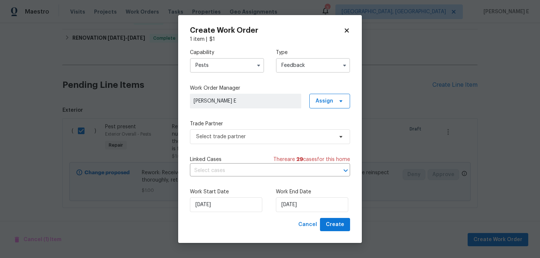
click at [224, 145] on div "Capability Pests Type Feedback Work Order Manager Keerthana E Assign Trade Part…" at bounding box center [270, 130] width 160 height 175
click at [232, 138] on span "Select trade partner" at bounding box center [264, 136] width 137 height 7
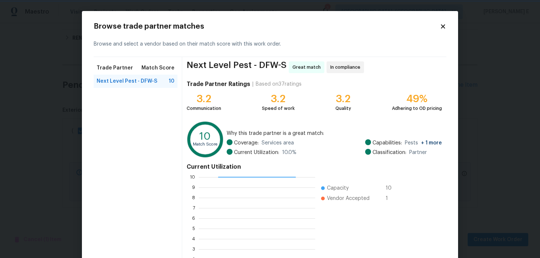
scroll to position [66, 0]
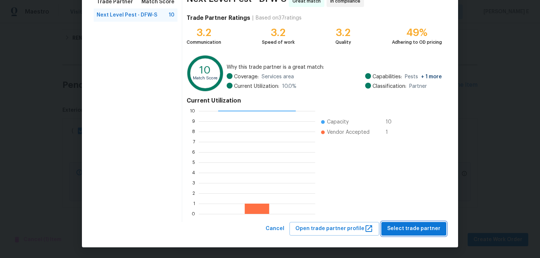
click at [400, 230] on span "Select trade partner" at bounding box center [413, 228] width 53 height 9
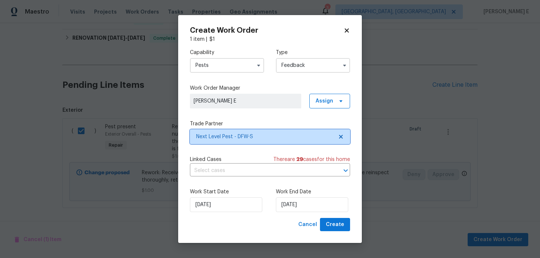
scroll to position [0, 0]
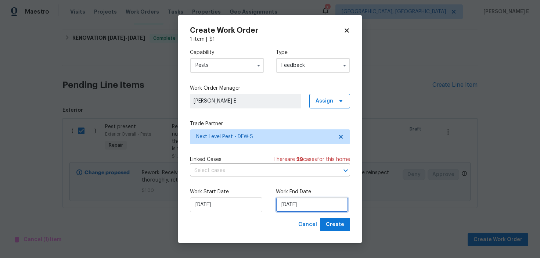
click at [301, 200] on input "[DATE]" at bounding box center [312, 204] width 72 height 15
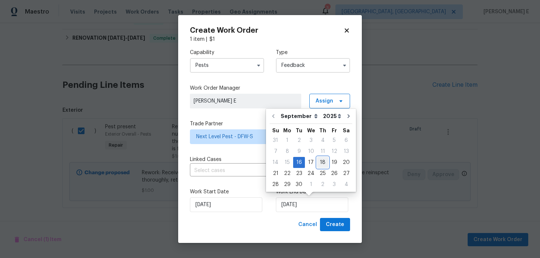
click at [321, 163] on div "18" at bounding box center [322, 162] width 11 height 10
type input "18/09/2025"
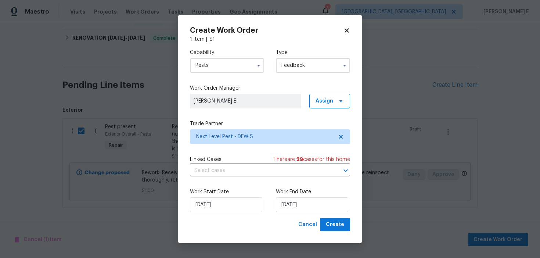
click at [331, 231] on div "Create Work Order 1 item | $ 1 Capability Pests Type Feedback Work Order Manage…" at bounding box center [270, 129] width 184 height 228
click at [335, 227] on span "Create" at bounding box center [335, 224] width 18 height 9
checkbox input "false"
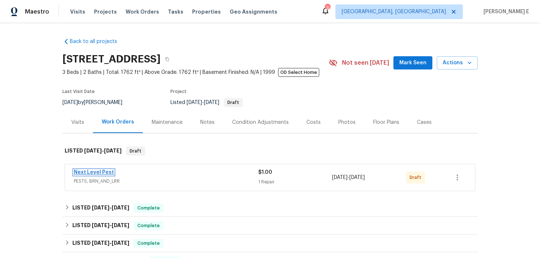
click at [99, 173] on link "Next Level Pest" at bounding box center [94, 172] width 40 height 5
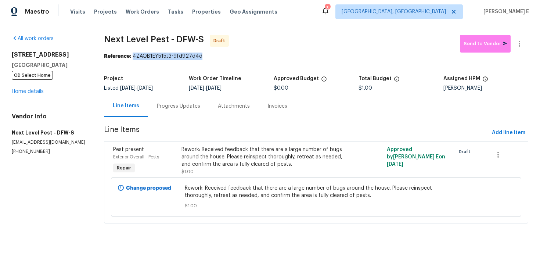
drag, startPoint x: 135, startPoint y: 55, endPoint x: 202, endPoint y: 56, distance: 67.6
click at [202, 56] on div "Reference: 4ZAQB1EY515J3-9fd927d4d" at bounding box center [316, 56] width 424 height 7
copy div "4ZAQB1EY515J3-9fd927d4d"
click at [177, 103] on div "Progress Updates" at bounding box center [178, 105] width 43 height 7
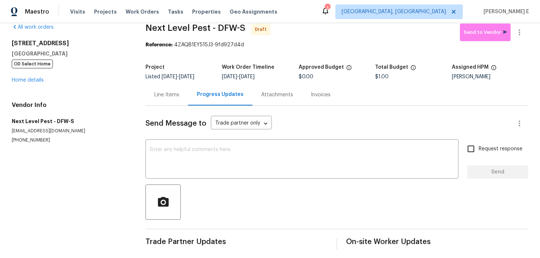
scroll to position [15, 0]
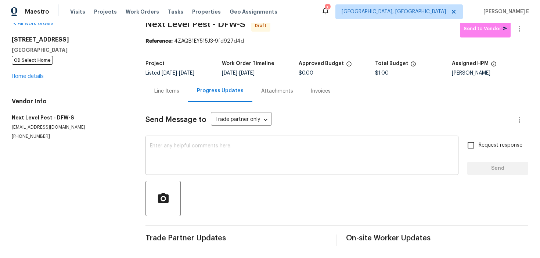
click at [171, 156] on textarea at bounding box center [302, 156] width 304 height 26
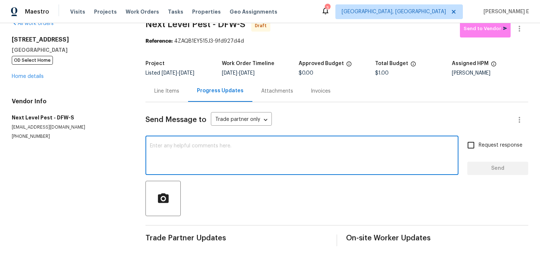
paste textarea "Hi this is [PERSON_NAME] with Opendoor. I’m confirming you received the WO for …"
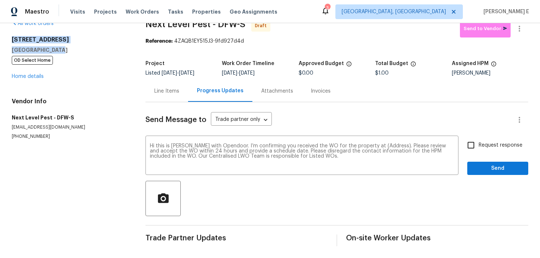
drag, startPoint x: 12, startPoint y: 39, endPoint x: 62, endPoint y: 51, distance: 50.7
click at [62, 51] on div "[STREET_ADDRESS] OD Select Home" at bounding box center [70, 50] width 116 height 28
copy div "[STREET_ADDRESS]"
click at [385, 145] on textarea "Hi this is [PERSON_NAME] with Opendoor. I’m confirming you received the WO for …" at bounding box center [302, 156] width 304 height 26
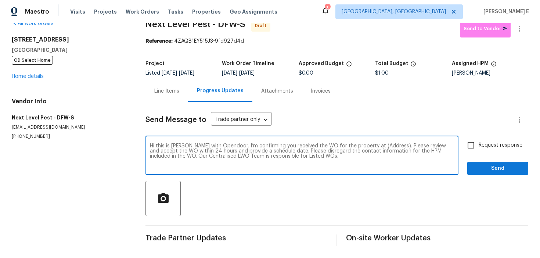
click at [385, 145] on textarea "Hi this is [PERSON_NAME] with Opendoor. I’m confirming you received the WO for …" at bounding box center [302, 156] width 304 height 26
paste textarea "[STREET_ADDRESS]"
type textarea "Hi this is [PERSON_NAME] with Opendoor. I’m confirming you received the WO for …"
click at [485, 146] on span "Request response" at bounding box center [500, 145] width 44 height 8
click at [478, 146] on input "Request response" at bounding box center [470, 144] width 15 height 15
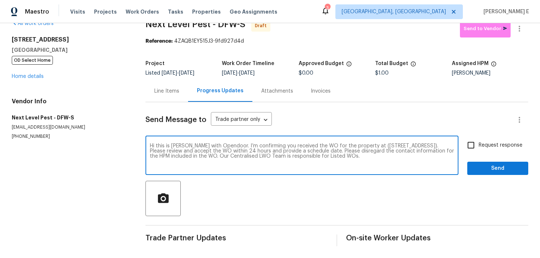
checkbox input "true"
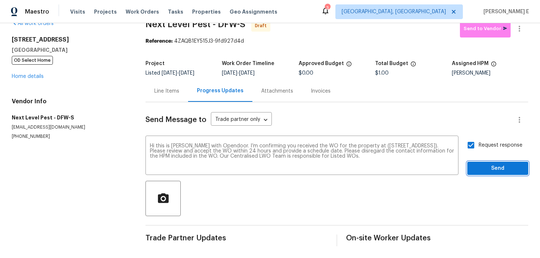
click at [485, 173] on button "Send" at bounding box center [497, 169] width 61 height 14
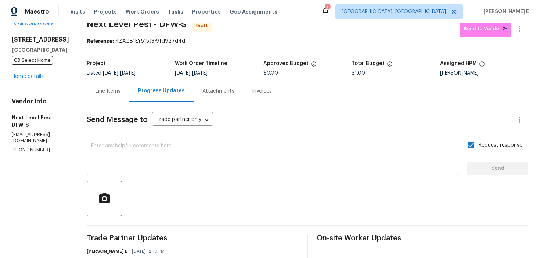
click at [317, 144] on textarea at bounding box center [272, 156] width 363 height 26
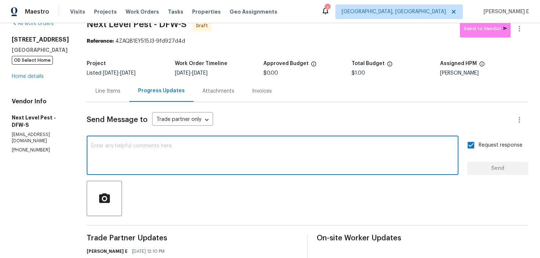
paste textarea "Attention All Work Orders must include before-photos (both close-up and wide-an…"
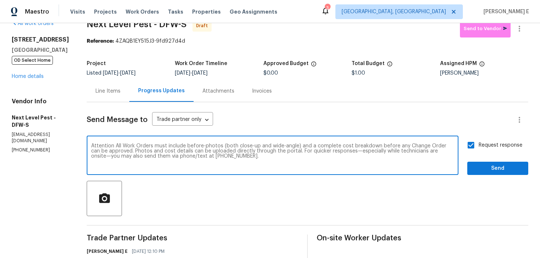
type textarea "Attention All Work Orders must include before-photos (both close-up and wide-an…"
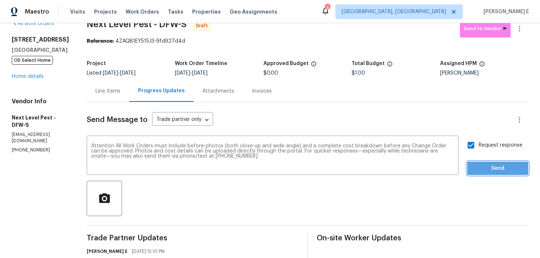
click at [480, 165] on span "Send" at bounding box center [497, 168] width 49 height 9
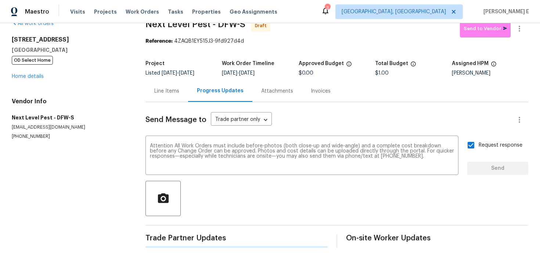
scroll to position [0, 0]
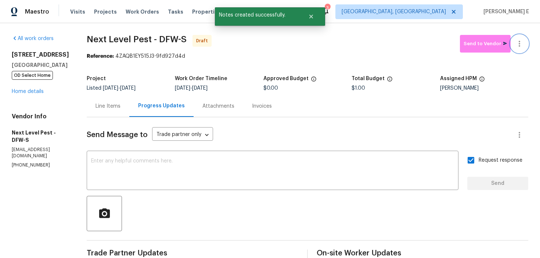
click at [520, 42] on icon "button" at bounding box center [519, 43] width 9 height 9
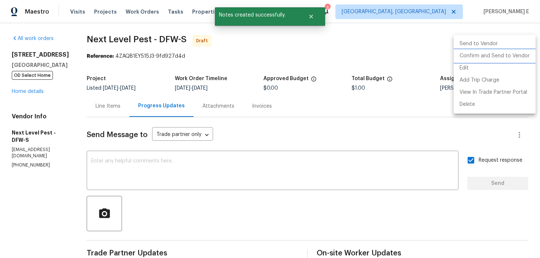
click at [502, 56] on li "Confirm and Send to Vendor" at bounding box center [495, 56] width 82 height 12
click at [264, 84] on div at bounding box center [270, 129] width 540 height 258
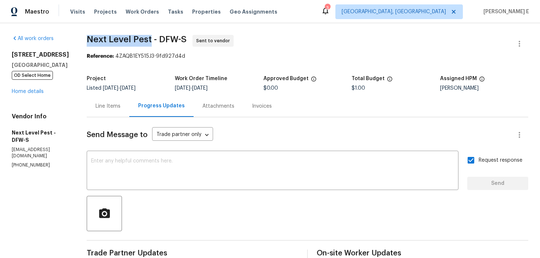
drag, startPoint x: 85, startPoint y: 40, endPoint x: 148, endPoint y: 42, distance: 63.2
click at [148, 42] on span "Next Level Pest - DFW-S" at bounding box center [137, 39] width 100 height 9
copy span "Next Level Pest"
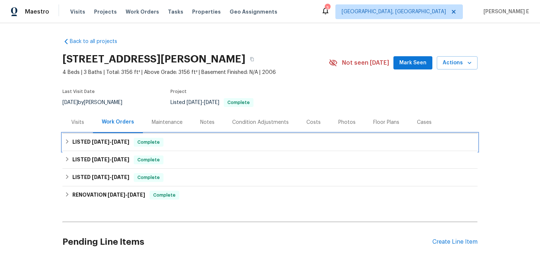
click at [122, 144] on span "[DATE]" at bounding box center [121, 141] width 18 height 5
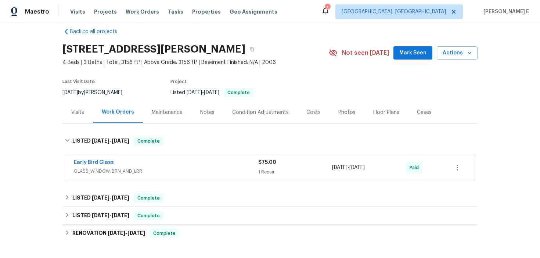
click at [136, 166] on div "Early Bird Glass" at bounding box center [166, 163] width 184 height 9
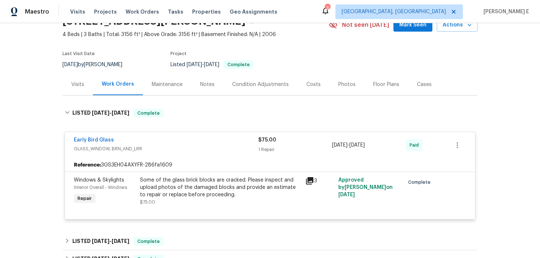
scroll to position [45, 0]
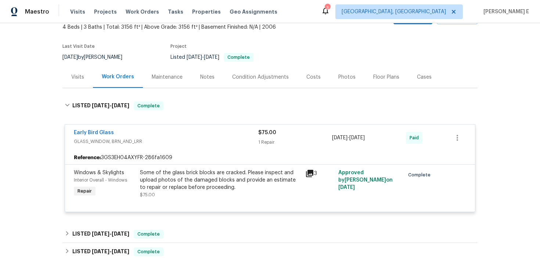
click at [310, 171] on icon at bounding box center [309, 173] width 7 height 7
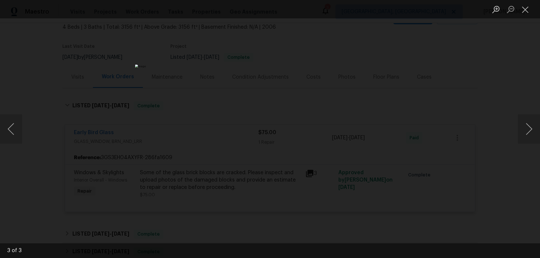
click at [435, 129] on div "Lightbox" at bounding box center [270, 129] width 540 height 258
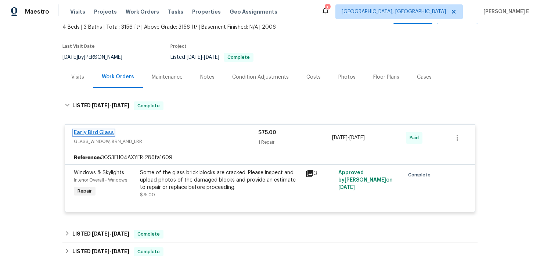
click at [84, 131] on link "Early Bird Glass" at bounding box center [94, 132] width 40 height 5
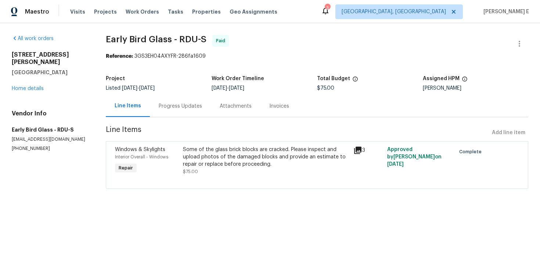
click at [178, 107] on div "Progress Updates" at bounding box center [180, 105] width 43 height 7
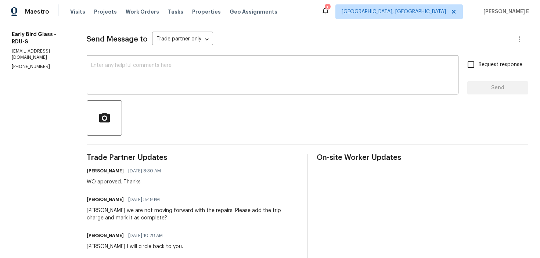
scroll to position [27, 0]
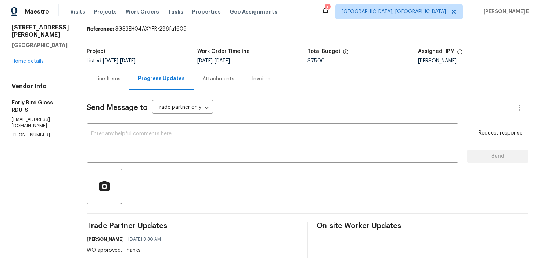
click at [107, 81] on div "Line Items" at bounding box center [107, 78] width 25 height 7
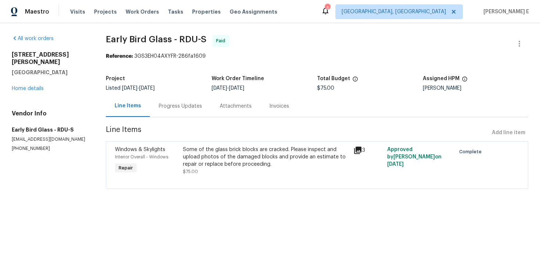
click at [174, 152] on div "Windows & Skylights" at bounding box center [147, 149] width 64 height 7
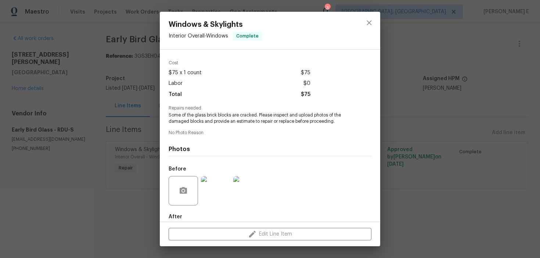
scroll to position [62, 0]
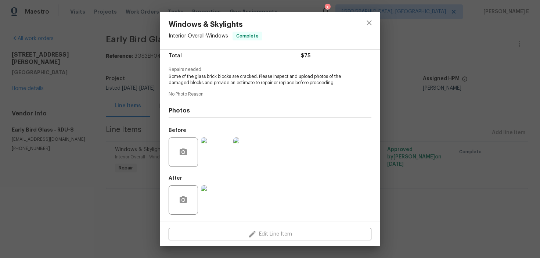
click at [217, 195] on img at bounding box center [215, 199] width 29 height 29
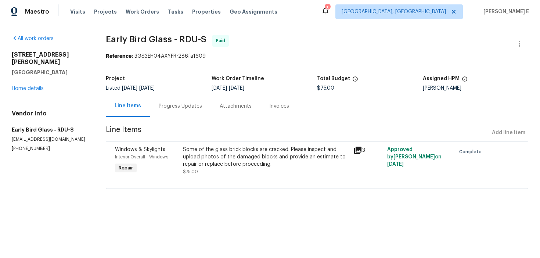
click at [258, 160] on div "Some of the glass brick blocks are cracked. Please inspect and upload photos of…" at bounding box center [266, 157] width 166 height 22
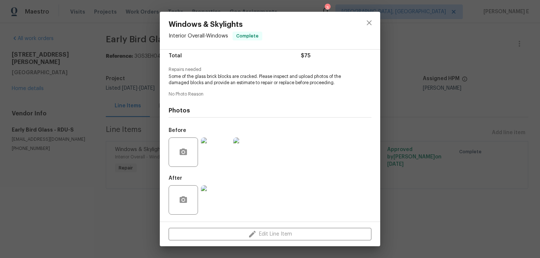
click at [216, 163] on img at bounding box center [215, 151] width 29 height 29
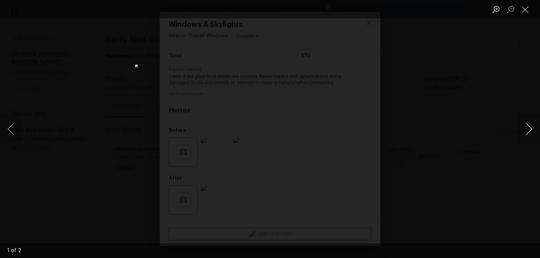
click at [530, 133] on button "Next image" at bounding box center [529, 128] width 22 height 29
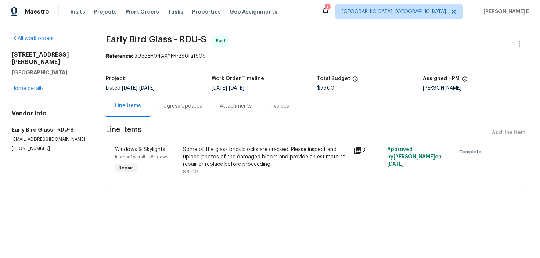
click at [190, 107] on div "Progress Updates" at bounding box center [180, 105] width 43 height 7
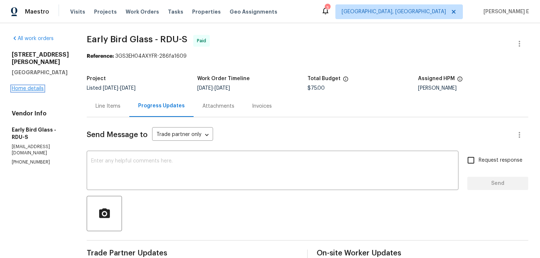
click at [38, 86] on link "Home details" at bounding box center [28, 88] width 32 height 5
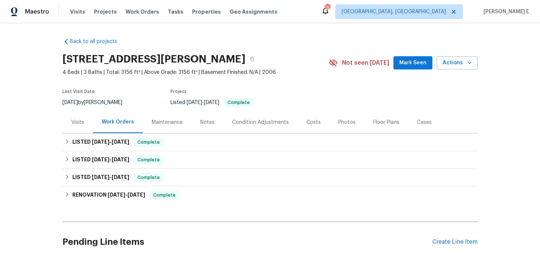
click at [422, 126] on div "Cases" at bounding box center [424, 122] width 32 height 22
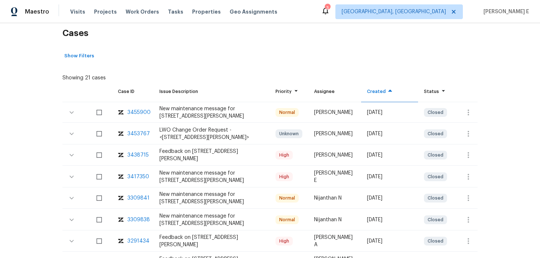
scroll to position [149, 0]
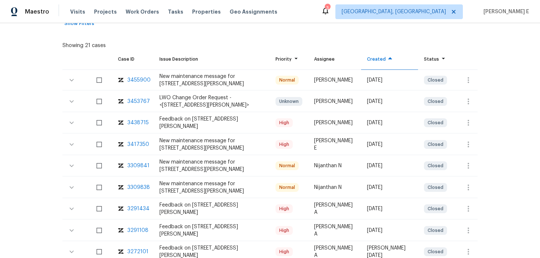
click at [142, 120] on div "3438715" at bounding box center [137, 122] width 21 height 7
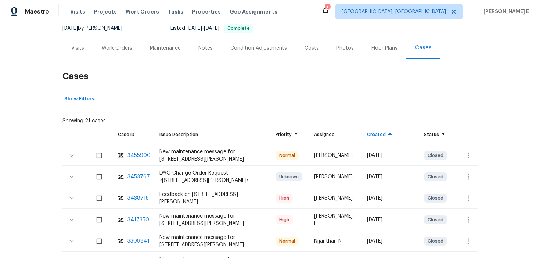
scroll to position [0, 0]
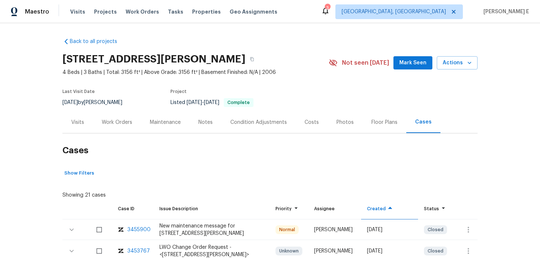
click at [126, 124] on div "Work Orders" at bounding box center [117, 122] width 30 height 7
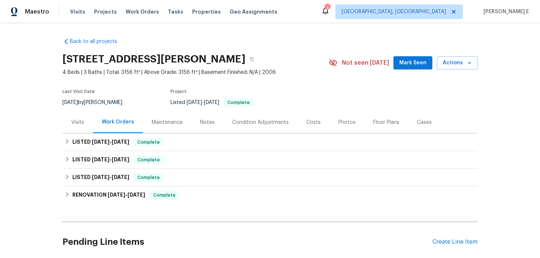
scroll to position [21, 0]
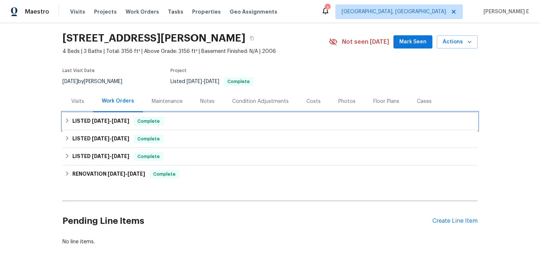
click at [116, 123] on span "[DATE]" at bounding box center [121, 120] width 18 height 5
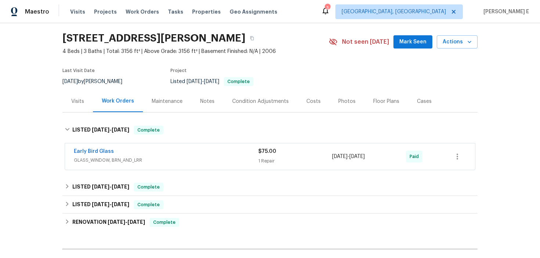
click at [112, 159] on span "GLASS_WINDOW, BRN_AND_LRR" at bounding box center [166, 159] width 184 height 7
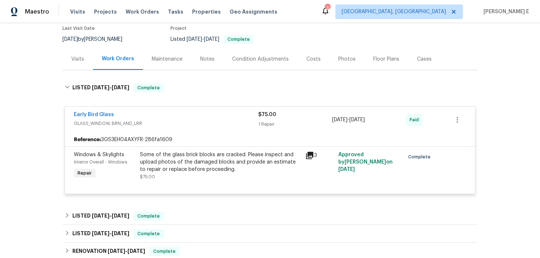
scroll to position [65, 0]
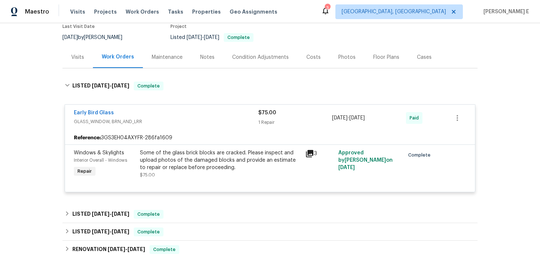
click at [251, 156] on div "Some of the glass brick blocks are cracked. Please inspect and upload photos of…" at bounding box center [220, 160] width 161 height 22
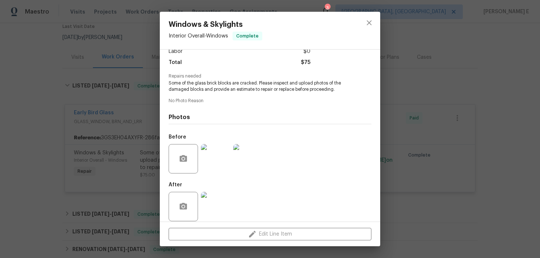
scroll to position [62, 0]
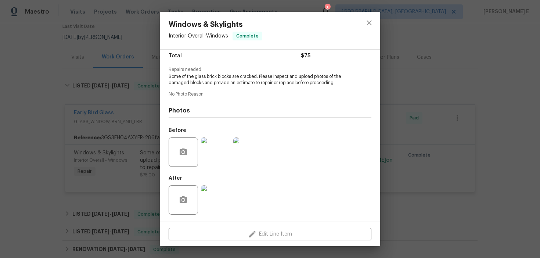
click at [215, 156] on img at bounding box center [215, 151] width 29 height 29
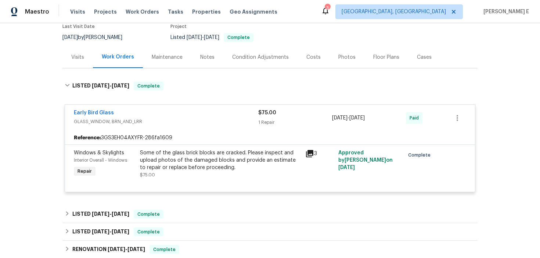
click at [174, 176] on div "Some of the glass brick blocks are cracked. Please inspect and upload photos of…" at bounding box center [220, 163] width 161 height 29
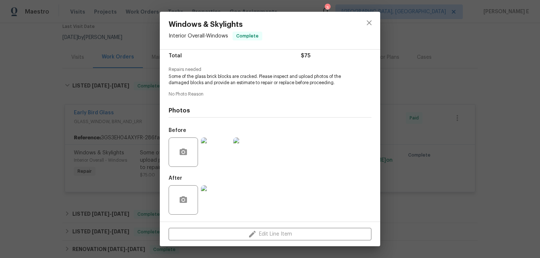
click at [218, 190] on img at bounding box center [215, 199] width 29 height 29
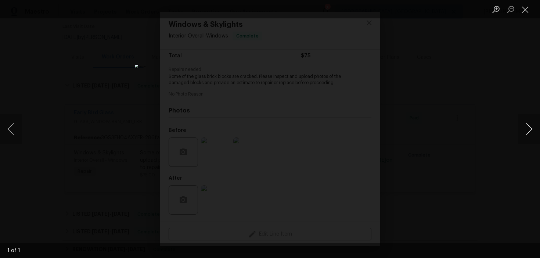
click at [524, 124] on button "Next image" at bounding box center [529, 128] width 22 height 29
click at [528, 10] on button "Close lightbox" at bounding box center [525, 9] width 15 height 13
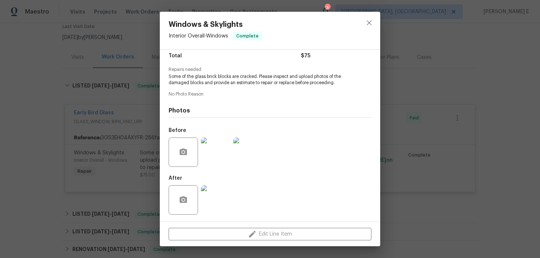
click at [223, 148] on img at bounding box center [215, 151] width 29 height 29
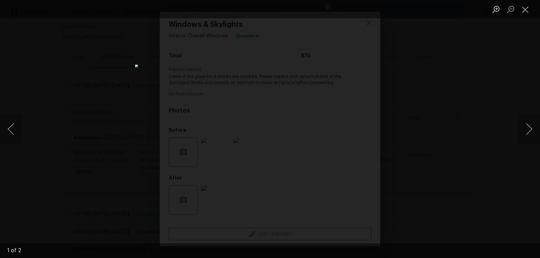
click at [514, 117] on div "Lightbox" at bounding box center [270, 129] width 540 height 258
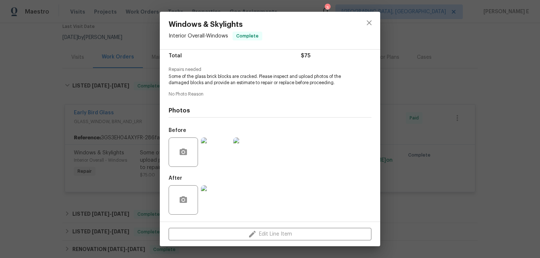
click at [463, 108] on div "Windows & Skylights Interior Overall - Windows Complete Vendor Early Bird Glass…" at bounding box center [270, 129] width 540 height 258
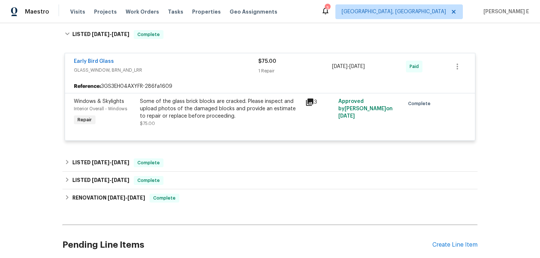
scroll to position [126, 0]
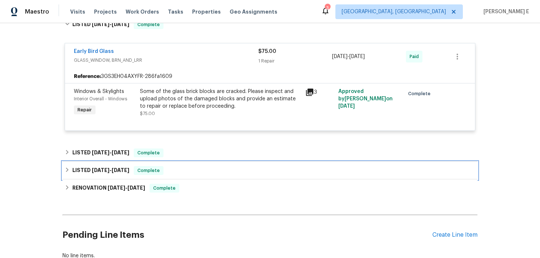
click at [124, 162] on div "LISTED [DATE] - [DATE] Complete" at bounding box center [269, 171] width 415 height 18
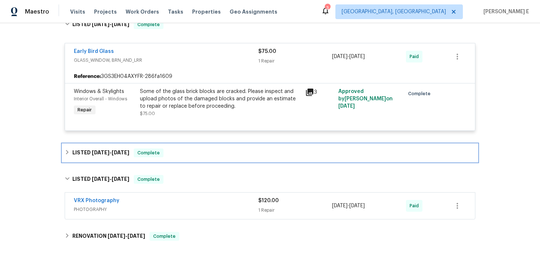
click at [105, 153] on span "[DATE]" at bounding box center [101, 152] width 18 height 5
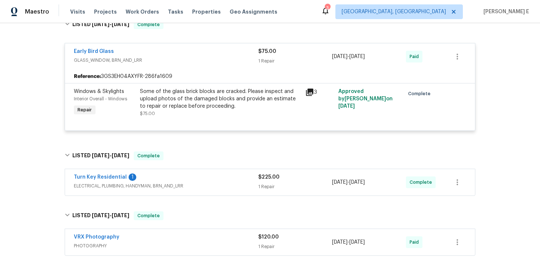
click at [185, 97] on div "Some of the glass brick blocks are cracked. Please inspect and upload photos of…" at bounding box center [220, 99] width 161 height 22
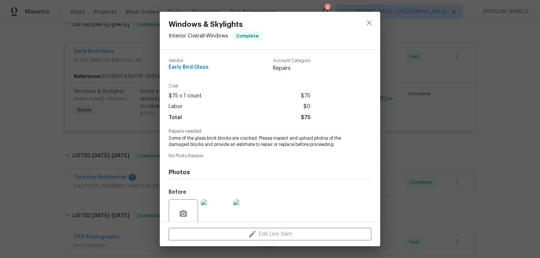
scroll to position [62, 0]
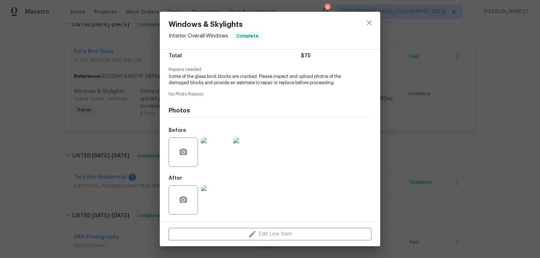
click at [214, 163] on img at bounding box center [215, 151] width 29 height 29
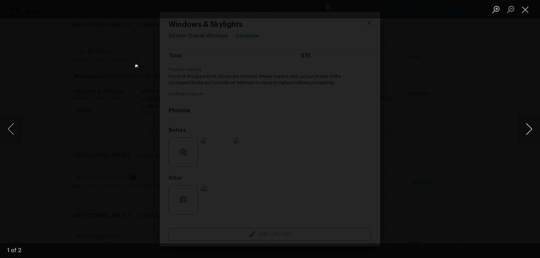
click at [525, 132] on button "Next image" at bounding box center [529, 128] width 22 height 29
